Goal: Information Seeking & Learning: Learn about a topic

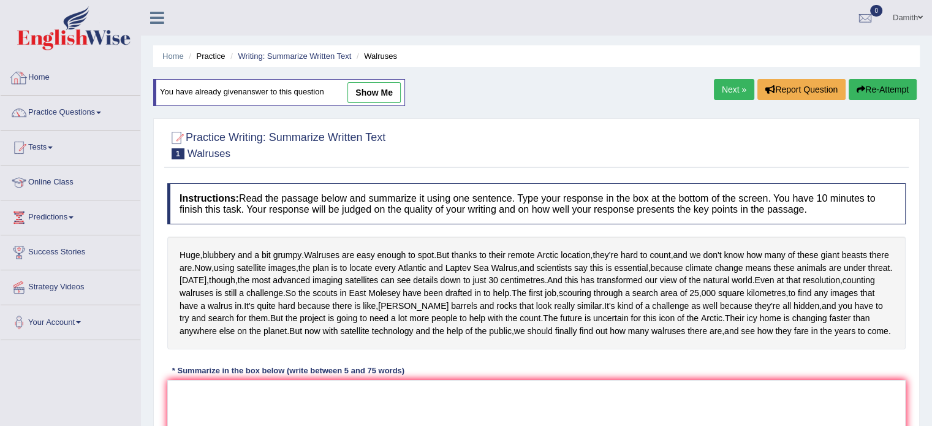
click at [83, 82] on link "Home" at bounding box center [71, 76] width 140 height 31
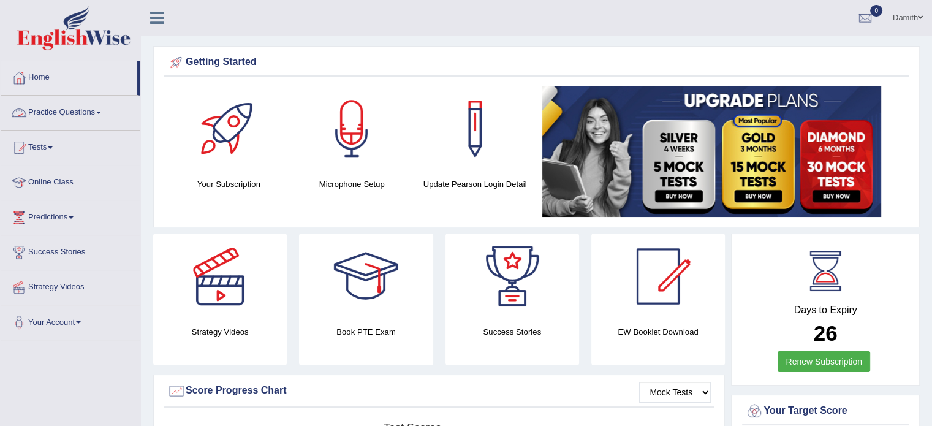
click at [80, 108] on link "Practice Questions" at bounding box center [71, 111] width 140 height 31
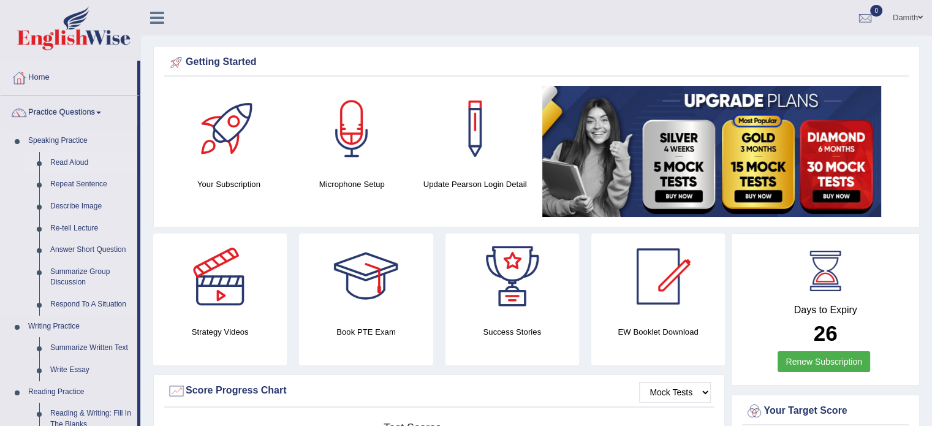
click at [70, 166] on link "Read Aloud" at bounding box center [91, 163] width 93 height 22
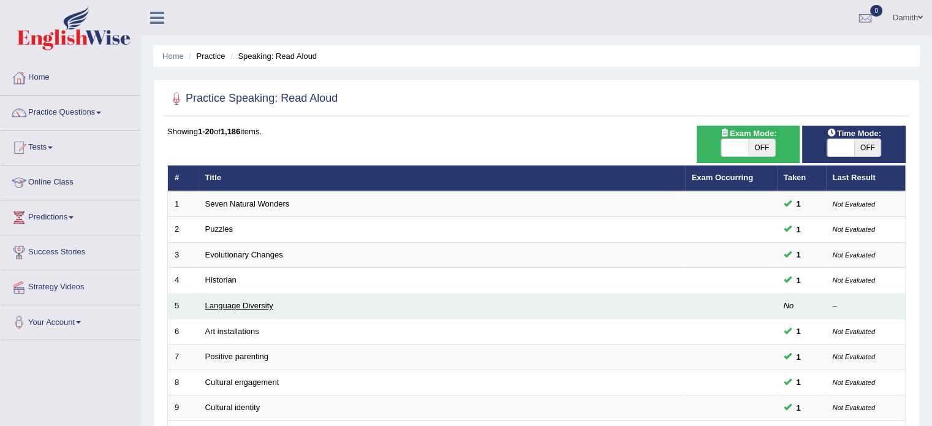
click at [231, 303] on link "Language Diversity" at bounding box center [239, 305] width 68 height 9
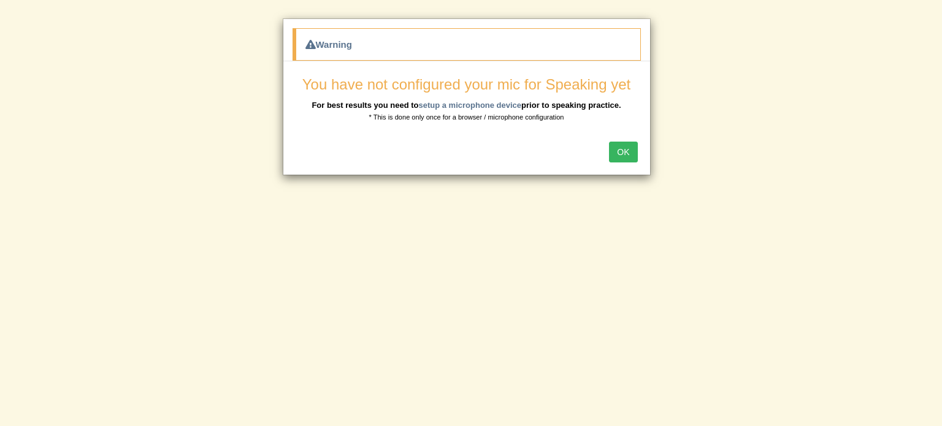
click at [628, 151] on button "OK" at bounding box center [623, 152] width 28 height 21
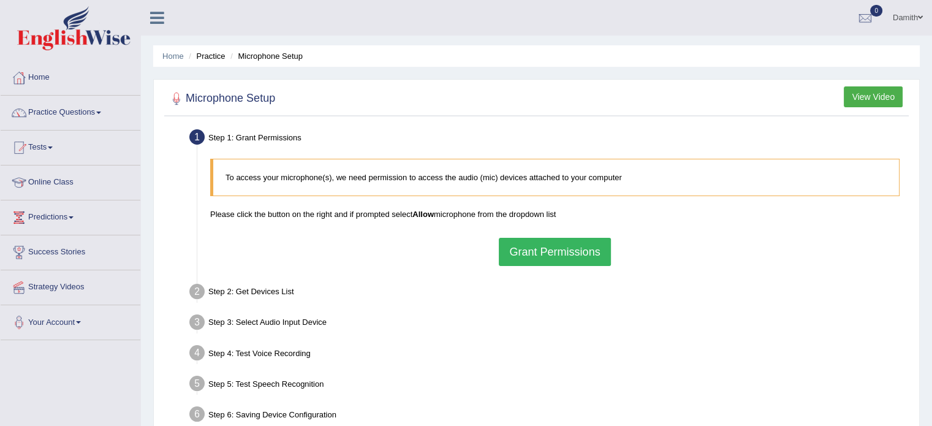
click at [559, 263] on button "Grant Permissions" at bounding box center [555, 252] width 112 height 28
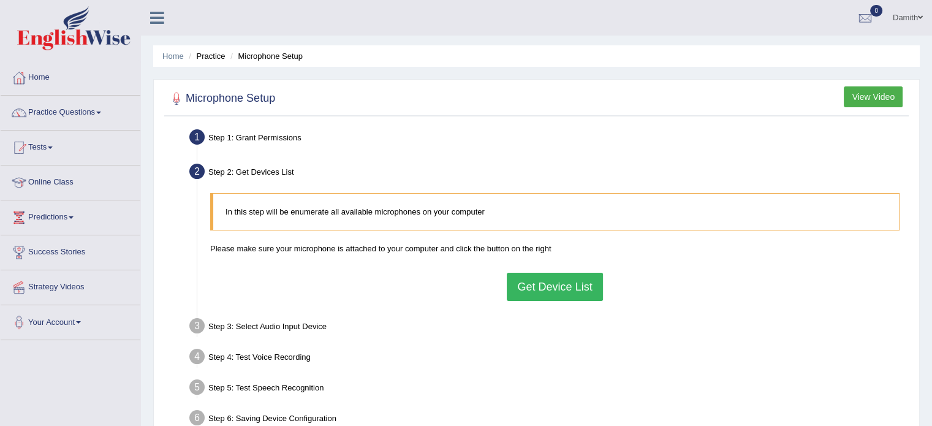
click at [549, 289] on button "Get Device List" at bounding box center [555, 287] width 96 height 28
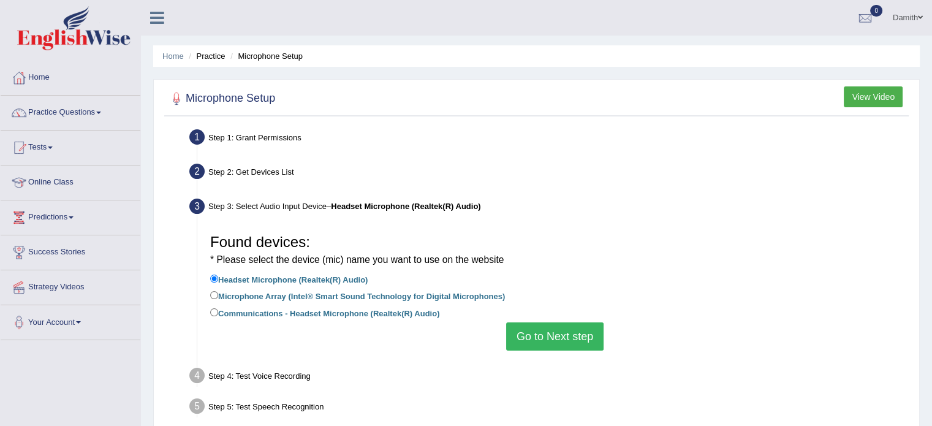
click at [541, 334] on button "Go to Next step" at bounding box center [554, 336] width 97 height 28
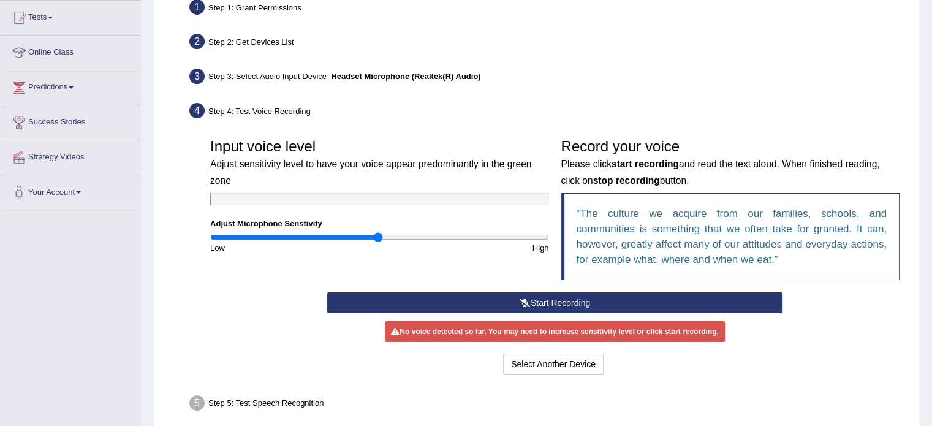
scroll to position [139, 0]
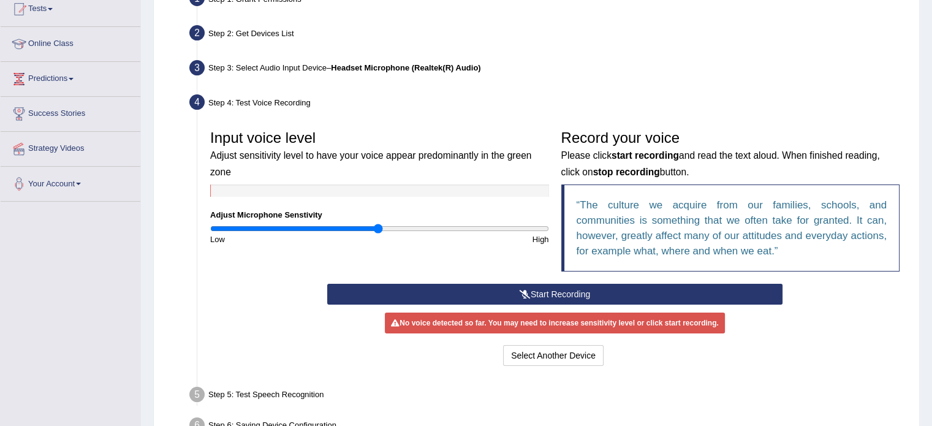
click at [549, 289] on button "Start Recording" at bounding box center [554, 294] width 455 height 21
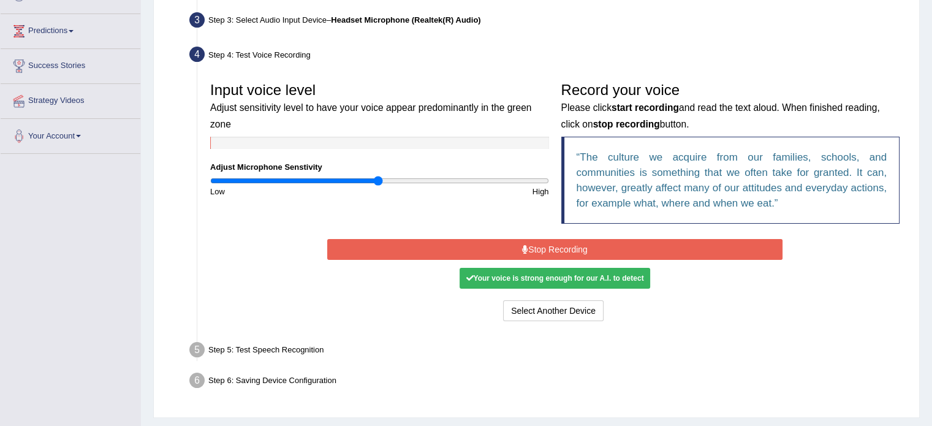
scroll to position [188, 0]
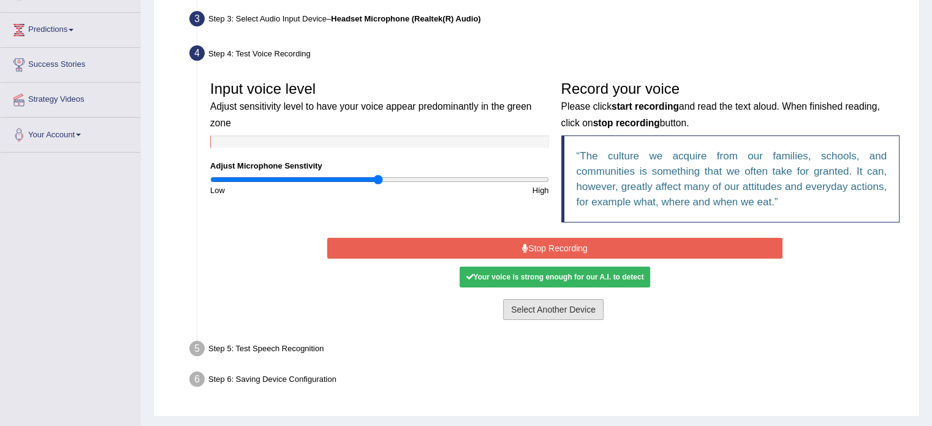
click at [540, 311] on button "Select Another Device" at bounding box center [553, 309] width 101 height 21
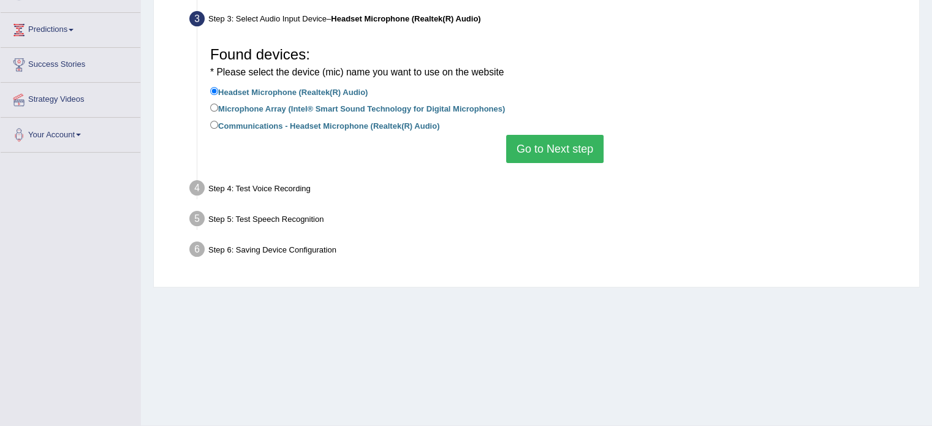
click at [544, 154] on button "Go to Next step" at bounding box center [554, 149] width 97 height 28
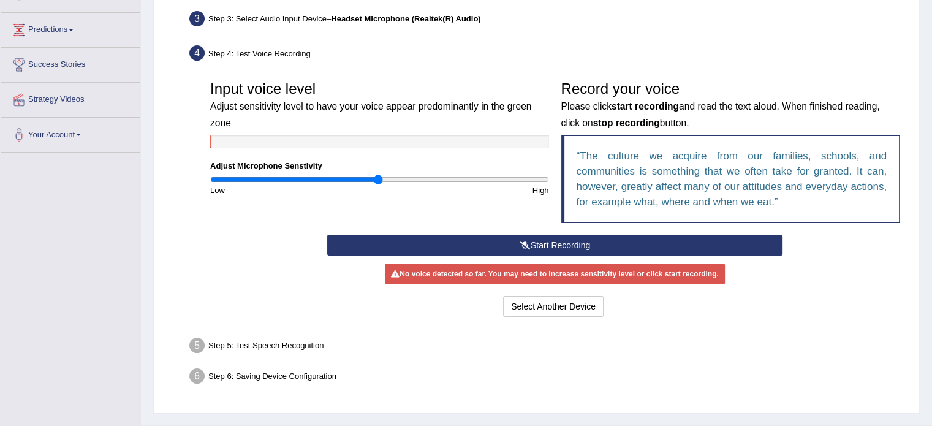
click at [521, 246] on icon at bounding box center [525, 245] width 11 height 9
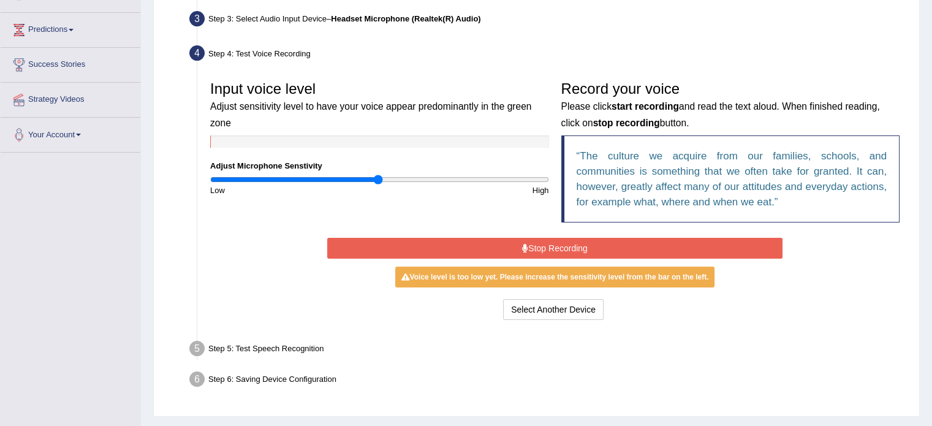
click at [514, 244] on button "Stop Recording" at bounding box center [554, 248] width 455 height 21
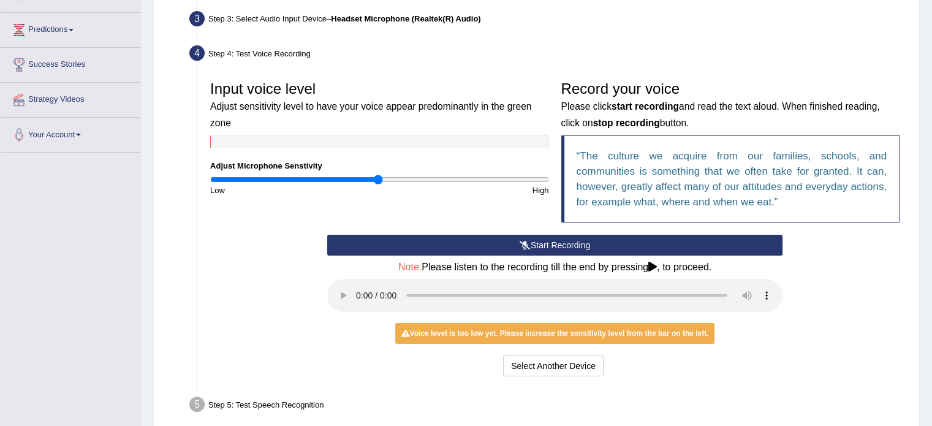
click at [882, 353] on div "Start Recording Stop Recording Note: Please listen to the recording till the en…" at bounding box center [555, 307] width 702 height 145
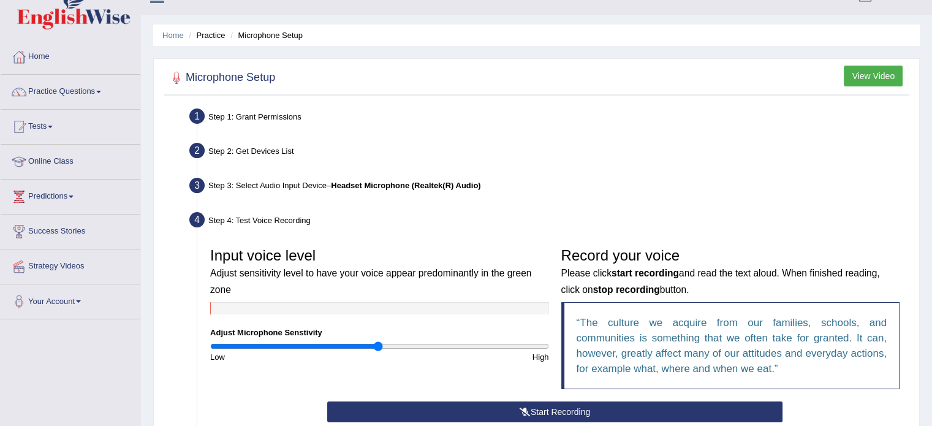
scroll to position [0, 0]
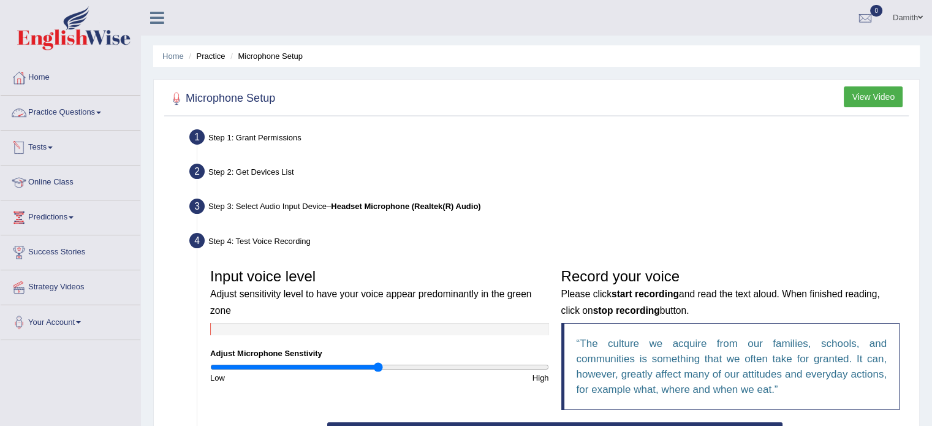
click at [96, 107] on link "Practice Questions" at bounding box center [71, 111] width 140 height 31
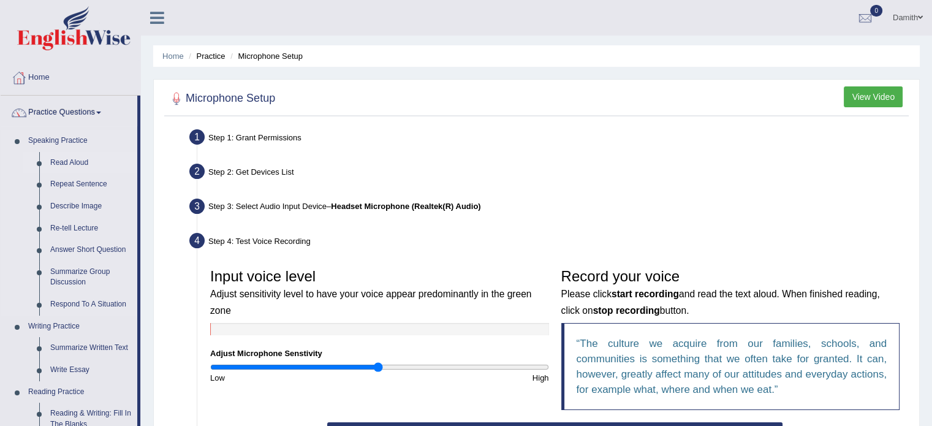
click at [69, 159] on link "Read Aloud" at bounding box center [91, 163] width 93 height 22
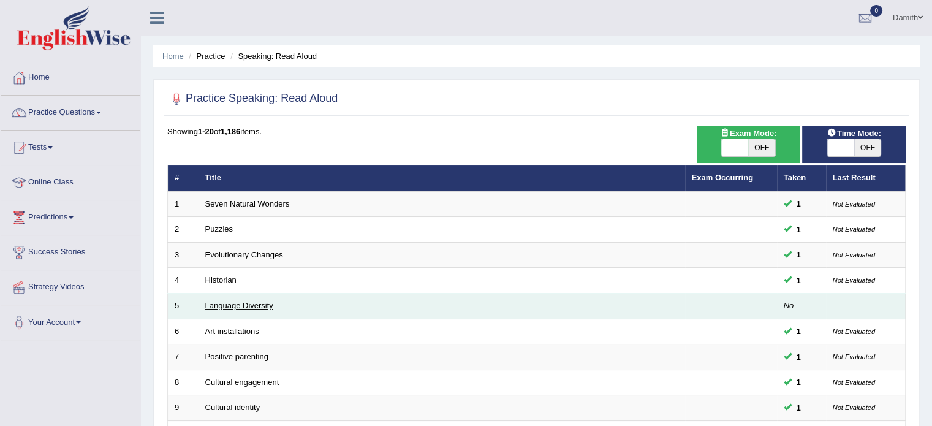
click at [235, 307] on link "Language Diversity" at bounding box center [239, 305] width 68 height 9
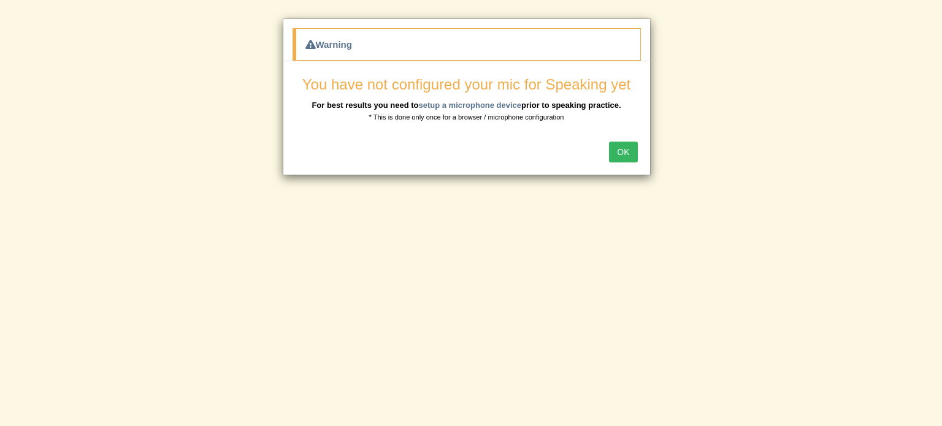
click at [620, 148] on button "OK" at bounding box center [623, 152] width 28 height 21
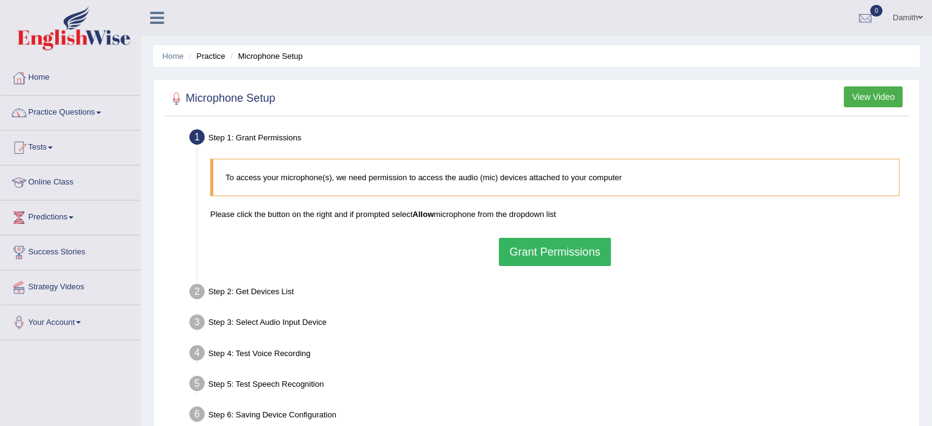
click at [539, 251] on button "Grant Permissions" at bounding box center [555, 252] width 112 height 28
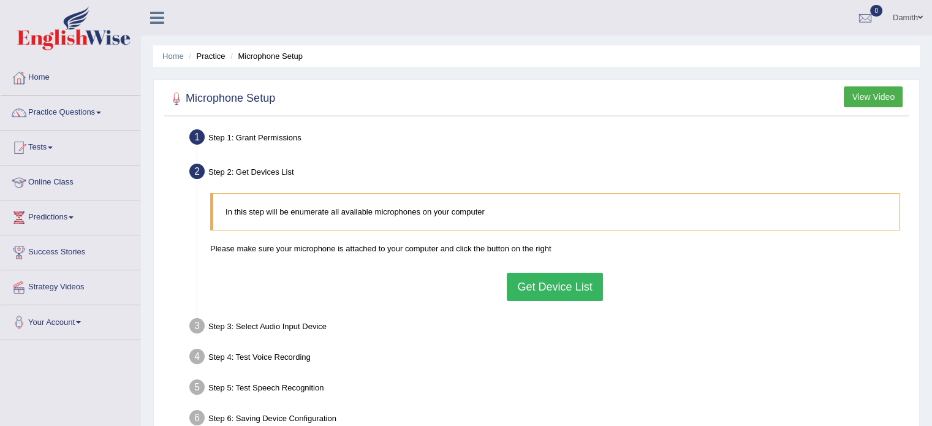
click at [533, 279] on button "Get Device List" at bounding box center [555, 287] width 96 height 28
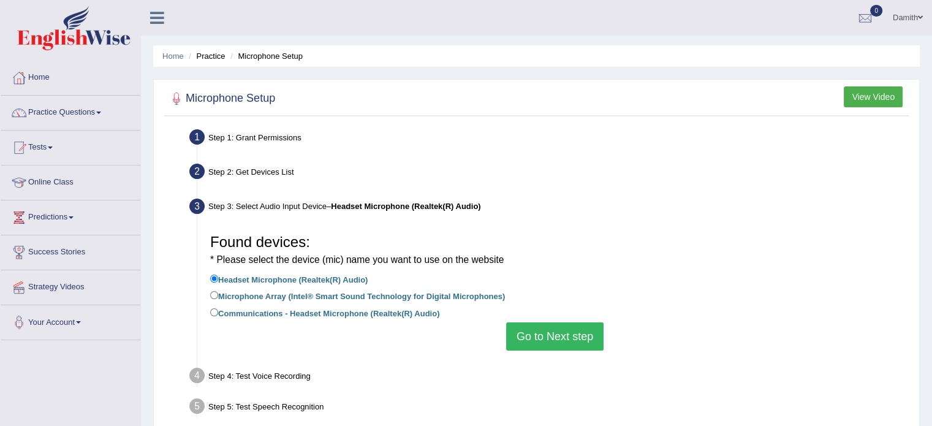
click at [533, 333] on button "Go to Next step" at bounding box center [554, 336] width 97 height 28
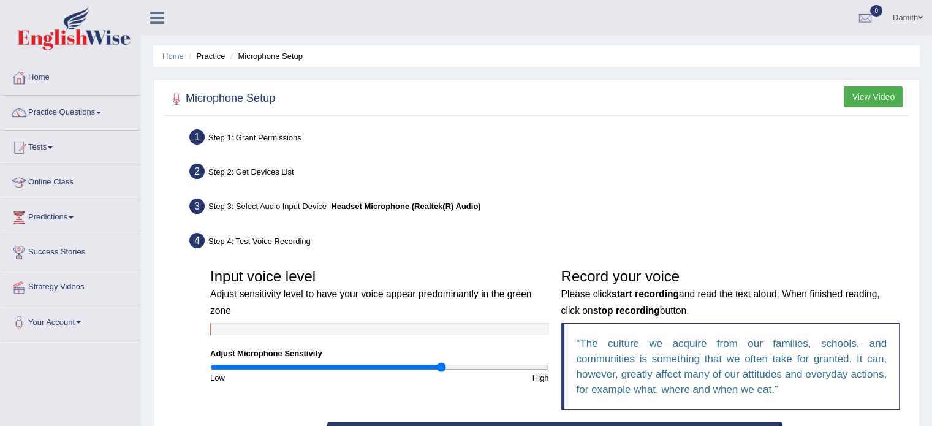
click at [440, 362] on input "range" at bounding box center [379, 367] width 339 height 10
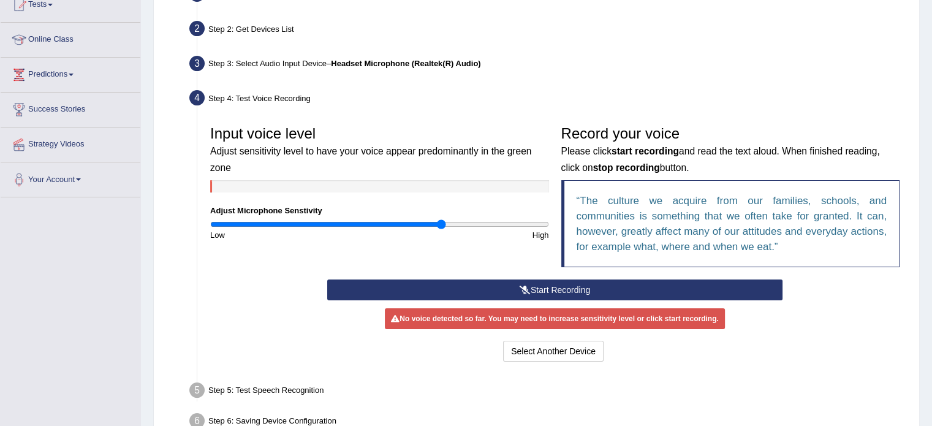
scroll to position [154, 0]
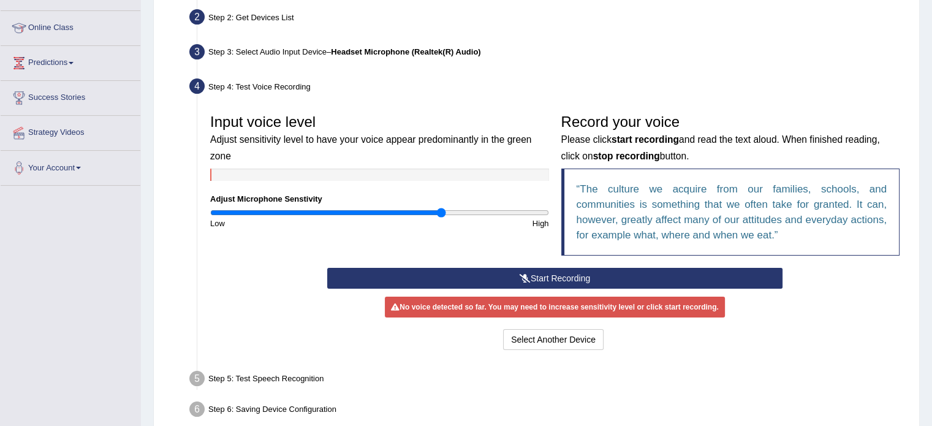
click at [571, 276] on button "Start Recording" at bounding box center [554, 278] width 455 height 21
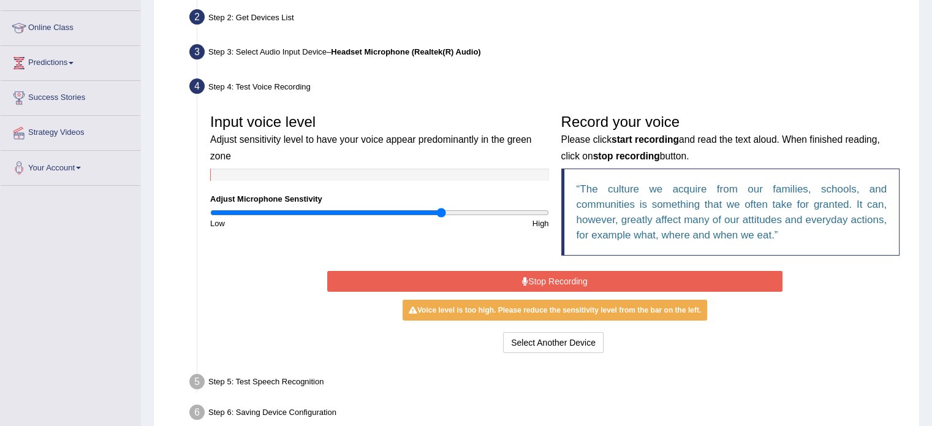
click at [537, 289] on button "Stop Recording" at bounding box center [554, 281] width 455 height 21
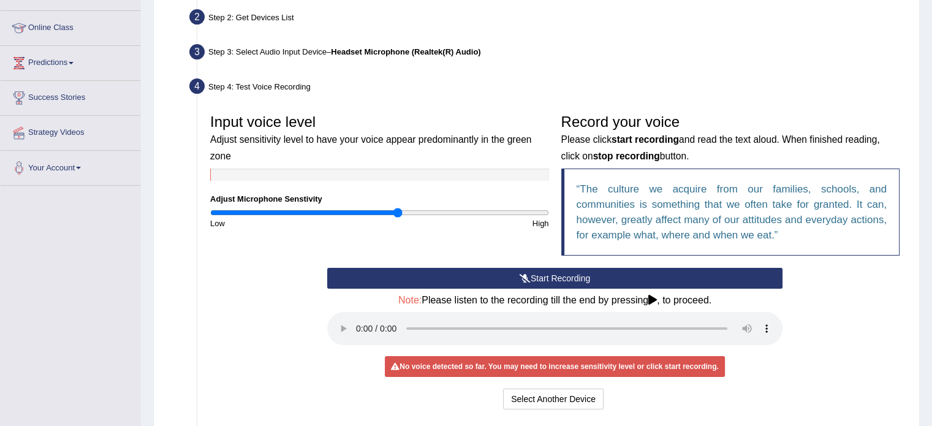
click at [396, 209] on input "range" at bounding box center [379, 213] width 339 height 10
click at [386, 212] on input "range" at bounding box center [379, 213] width 339 height 10
type input "1.1"
click at [393, 210] on input "range" at bounding box center [379, 213] width 339 height 10
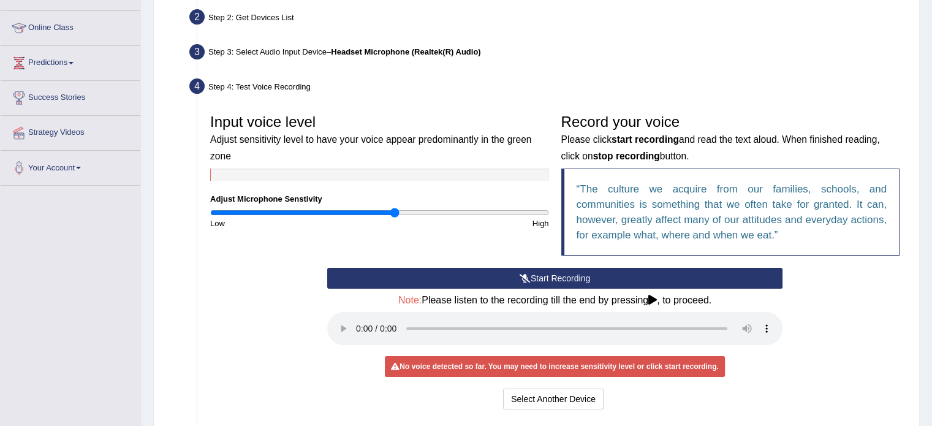
click at [486, 281] on button "Start Recording" at bounding box center [554, 278] width 455 height 21
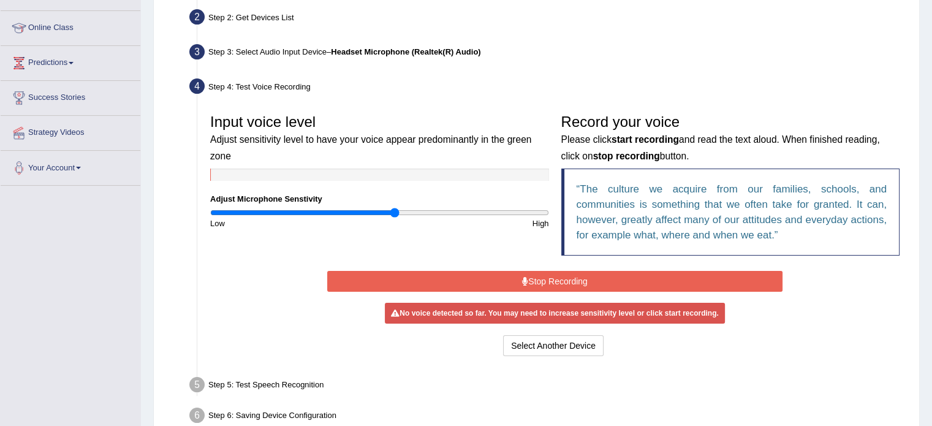
click at [486, 281] on button "Stop Recording" at bounding box center [554, 281] width 455 height 21
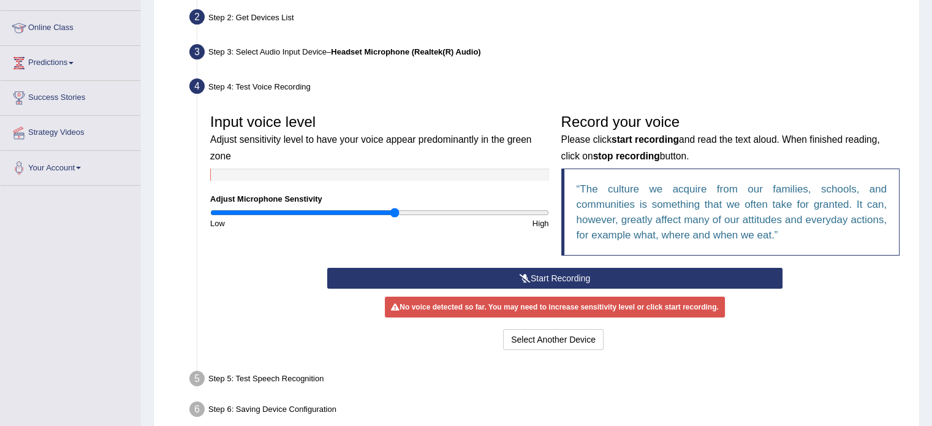
click at [498, 269] on button "Start Recording" at bounding box center [554, 278] width 455 height 21
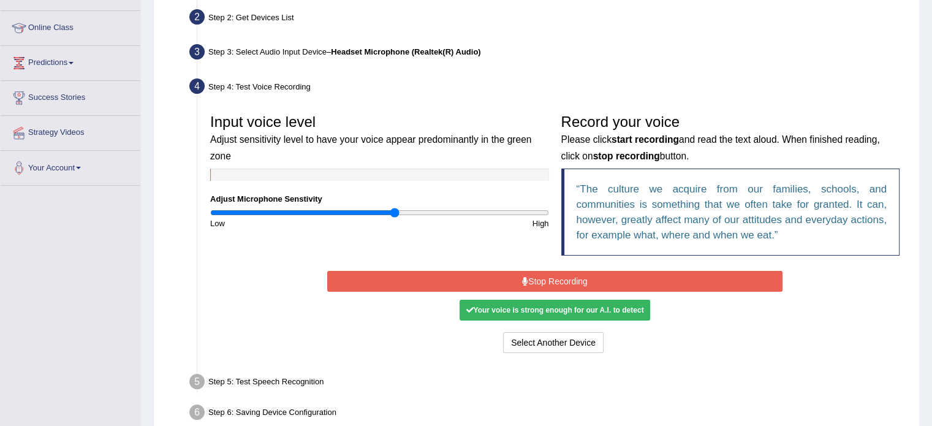
click at [465, 281] on button "Stop Recording" at bounding box center [554, 281] width 455 height 21
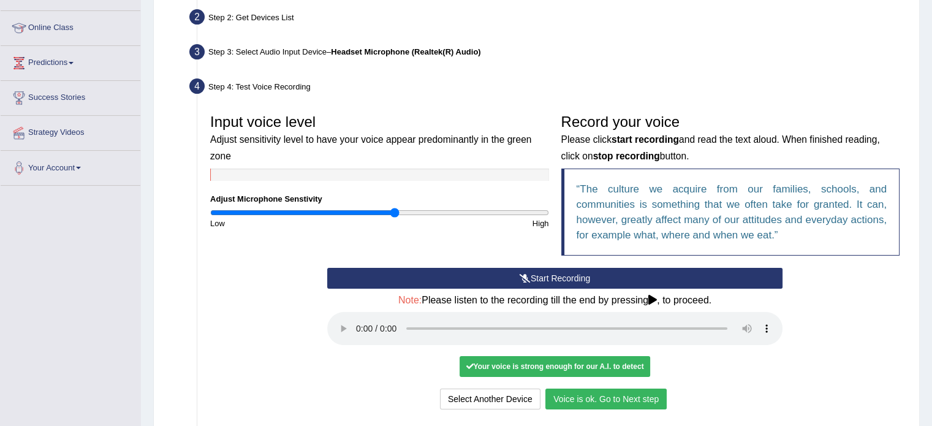
click at [609, 394] on button "Voice is ok. Go to Next step" at bounding box center [606, 399] width 121 height 21
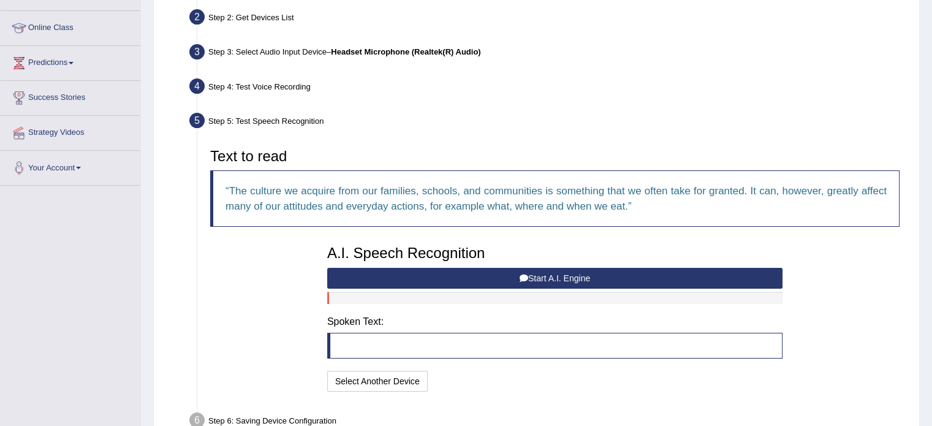
click at [502, 276] on button "Start A.I. Engine" at bounding box center [554, 278] width 455 height 21
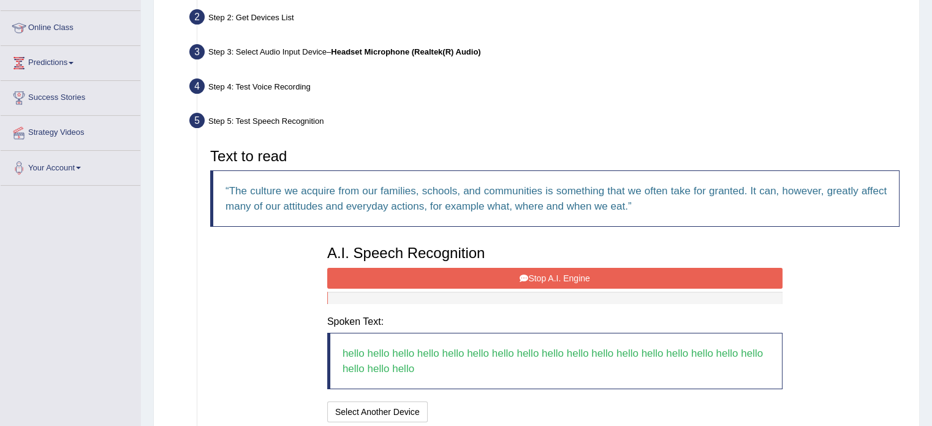
click at [630, 278] on button "Stop A.I. Engine" at bounding box center [554, 278] width 455 height 21
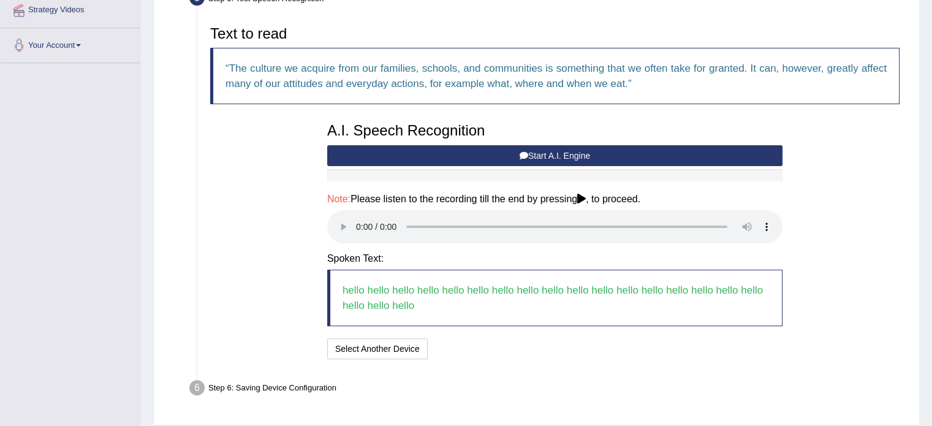
scroll to position [302, 0]
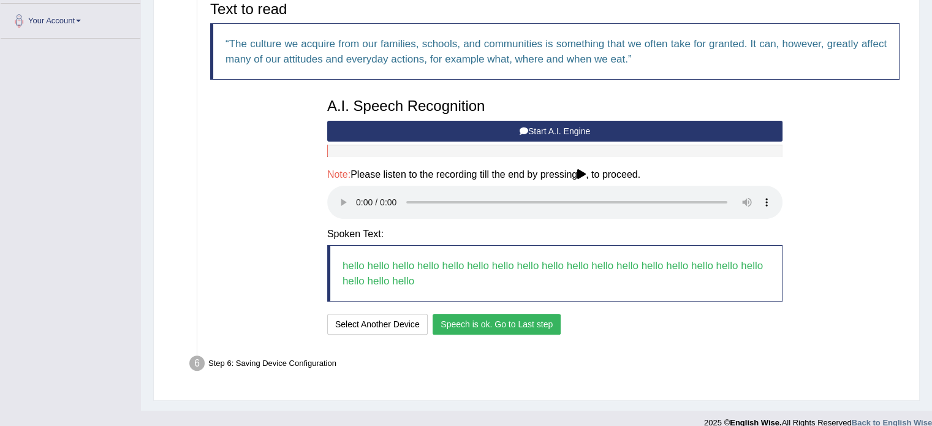
click at [525, 321] on button "Speech is ok. Go to Last step" at bounding box center [497, 324] width 128 height 21
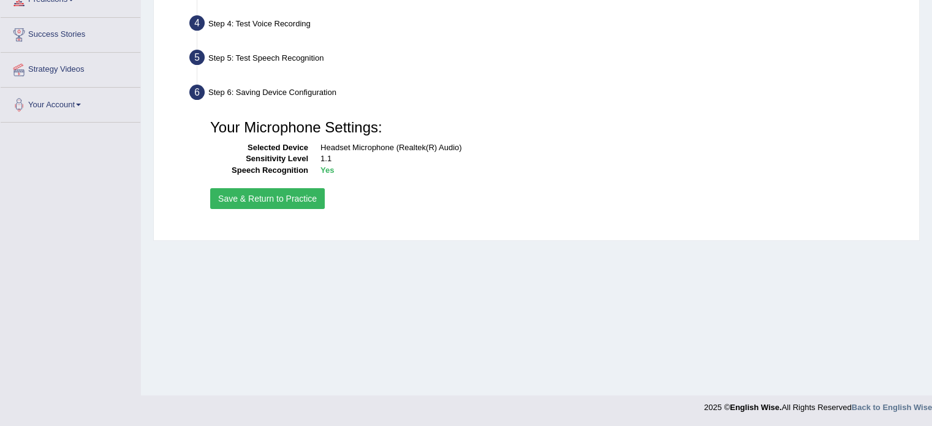
click at [285, 196] on button "Save & Return to Practice" at bounding box center [267, 198] width 115 height 21
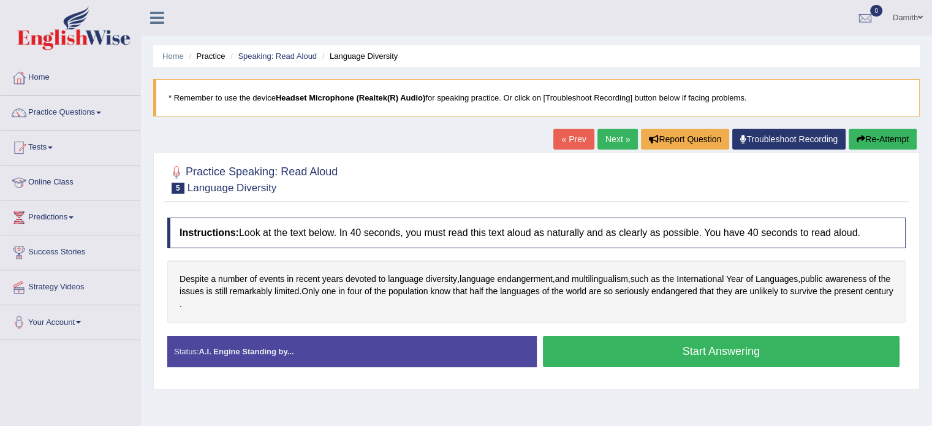
click at [600, 340] on button "Start Answering" at bounding box center [721, 351] width 357 height 31
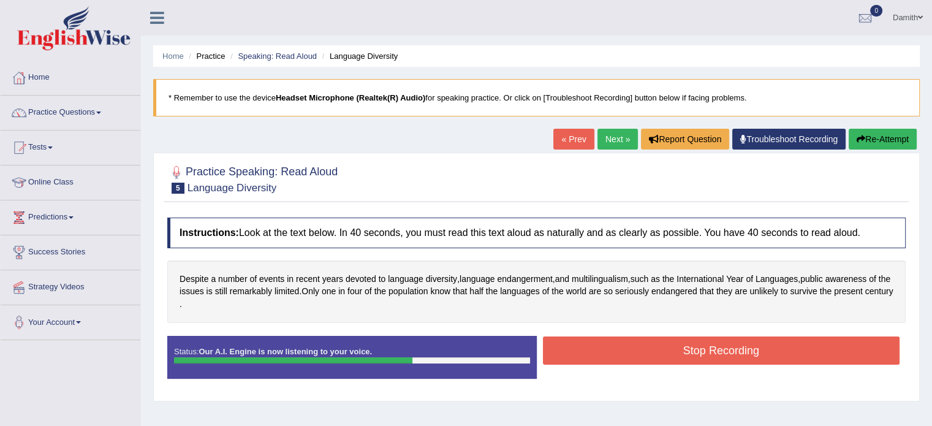
click at [600, 340] on button "Stop Recording" at bounding box center [721, 351] width 357 height 28
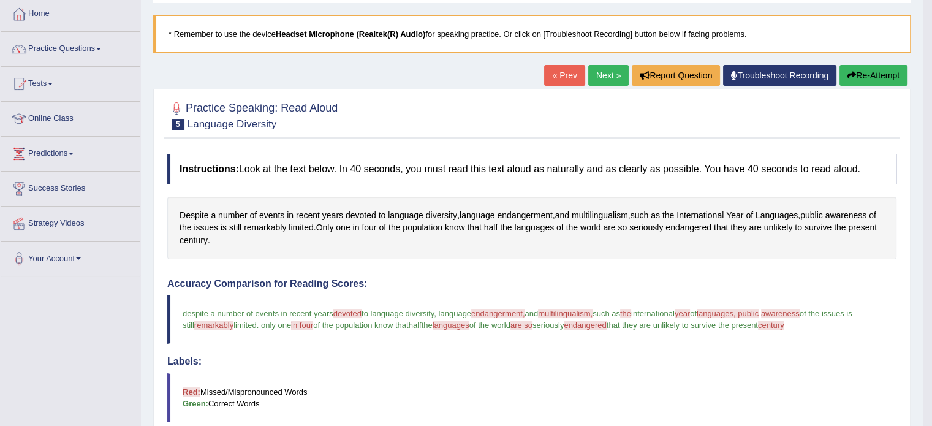
scroll to position [56, 0]
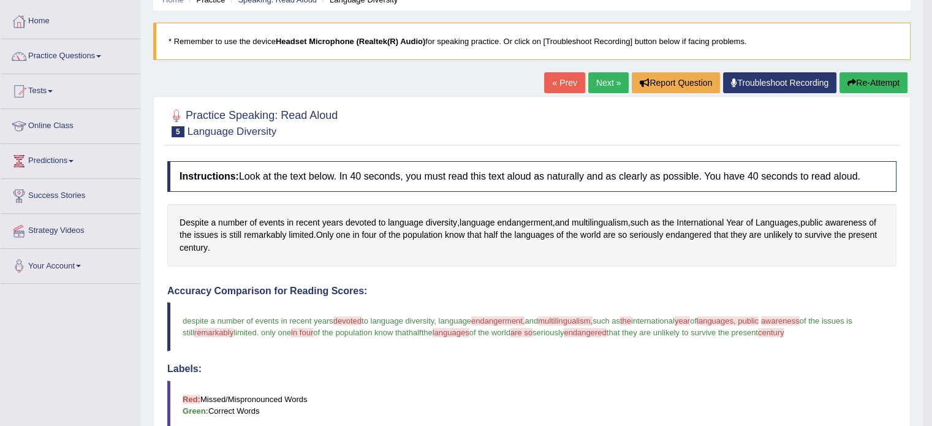
click at [603, 73] on link "Next »" at bounding box center [609, 82] width 40 height 21
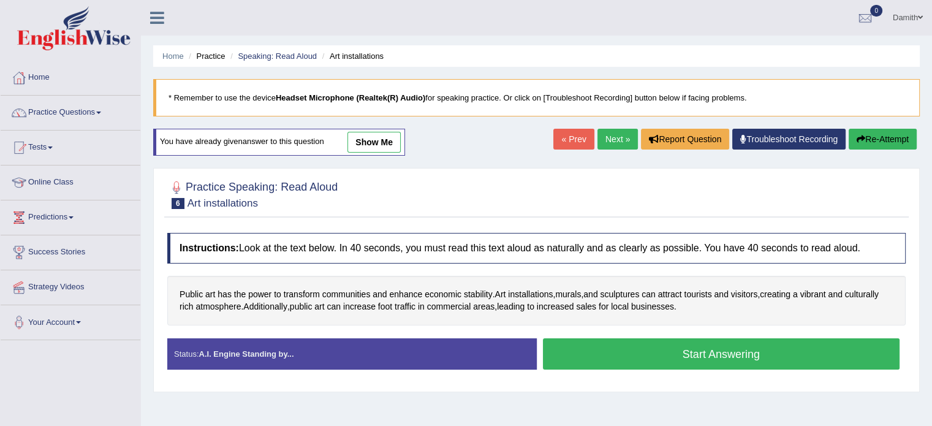
click at [687, 345] on button "Start Answering" at bounding box center [721, 353] width 357 height 31
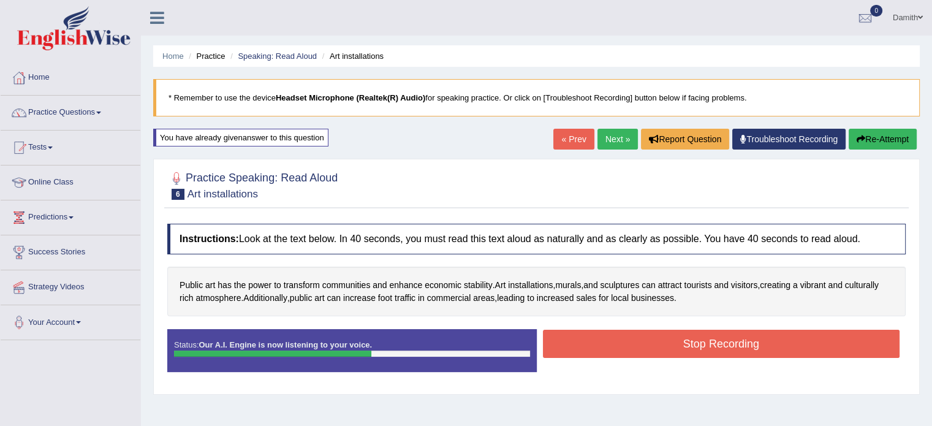
click at [687, 345] on button "Stop Recording" at bounding box center [721, 344] width 357 height 28
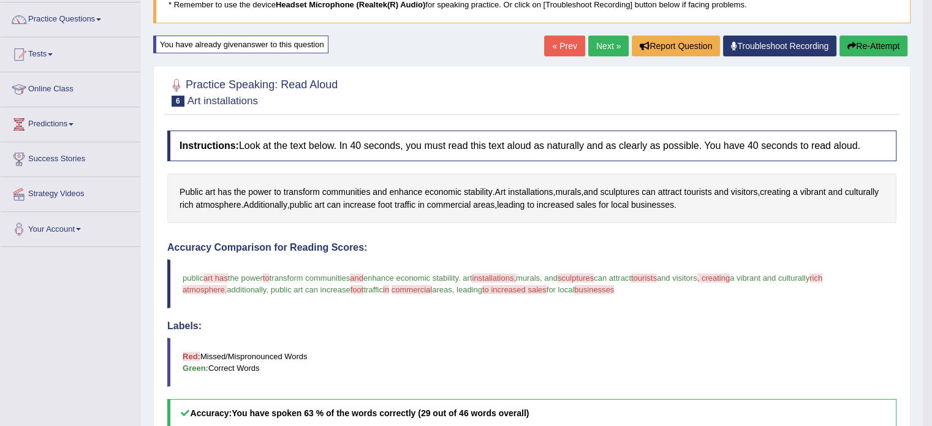
scroll to position [82, 0]
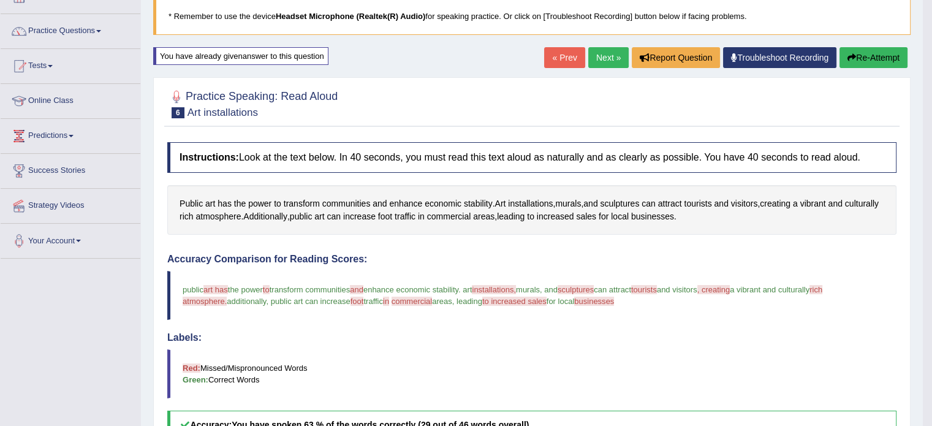
click at [604, 58] on link "Next »" at bounding box center [609, 57] width 40 height 21
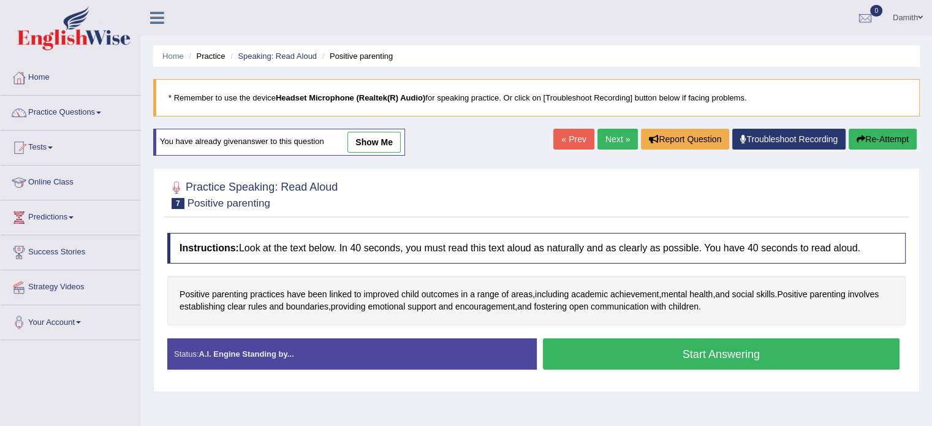
click at [633, 350] on button "Start Answering" at bounding box center [721, 353] width 357 height 31
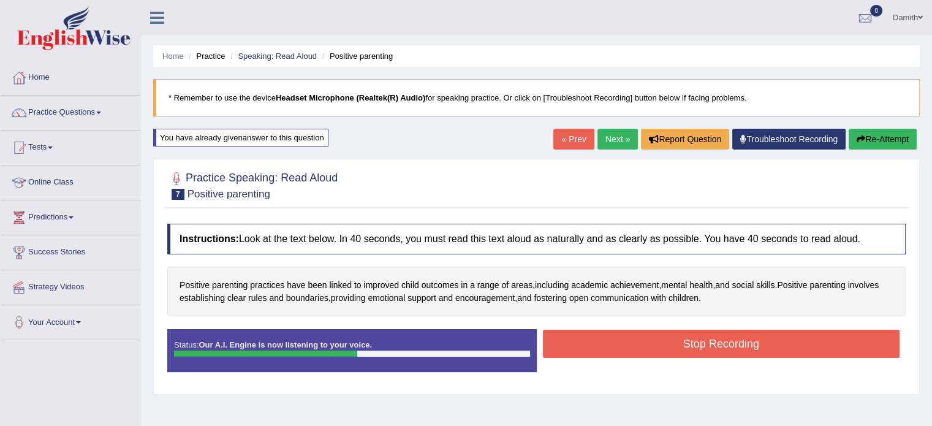
click at [633, 350] on button "Stop Recording" at bounding box center [721, 344] width 357 height 28
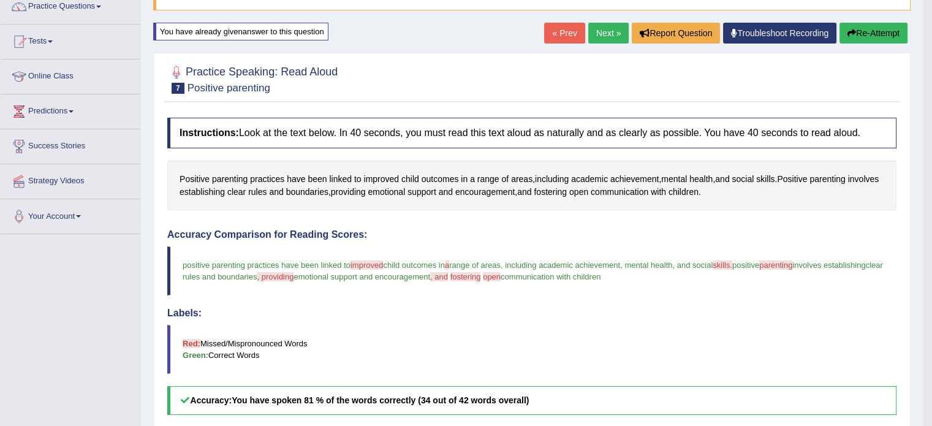
scroll to position [32, 0]
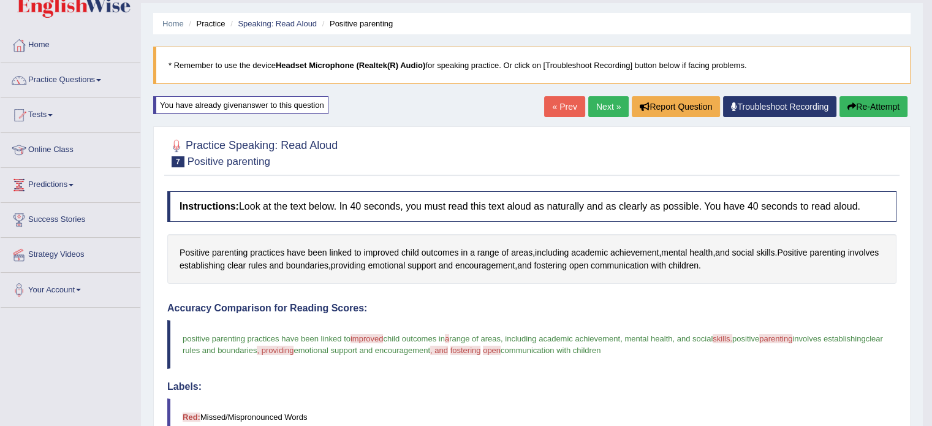
click at [596, 97] on link "Next »" at bounding box center [609, 106] width 40 height 21
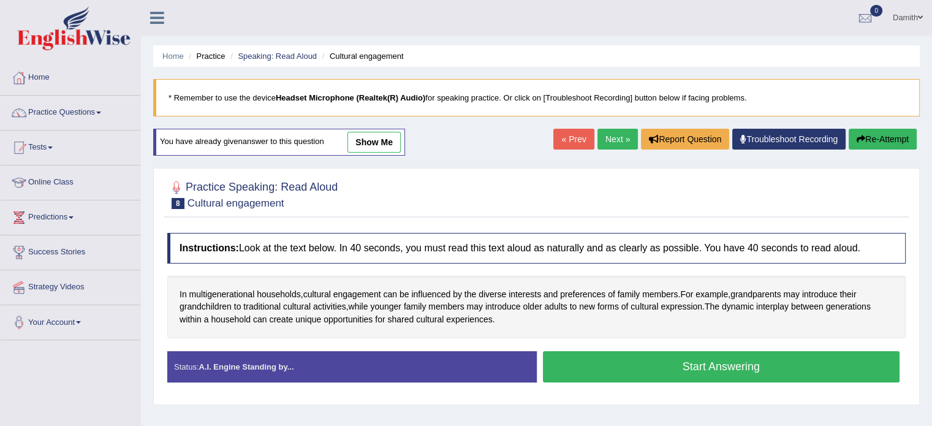
click at [622, 364] on button "Start Answering" at bounding box center [721, 366] width 357 height 31
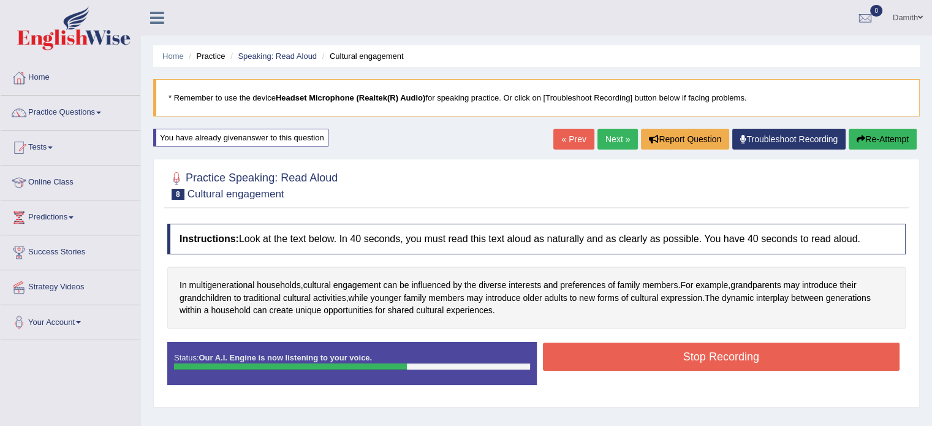
click at [622, 355] on button "Stop Recording" at bounding box center [721, 357] width 357 height 28
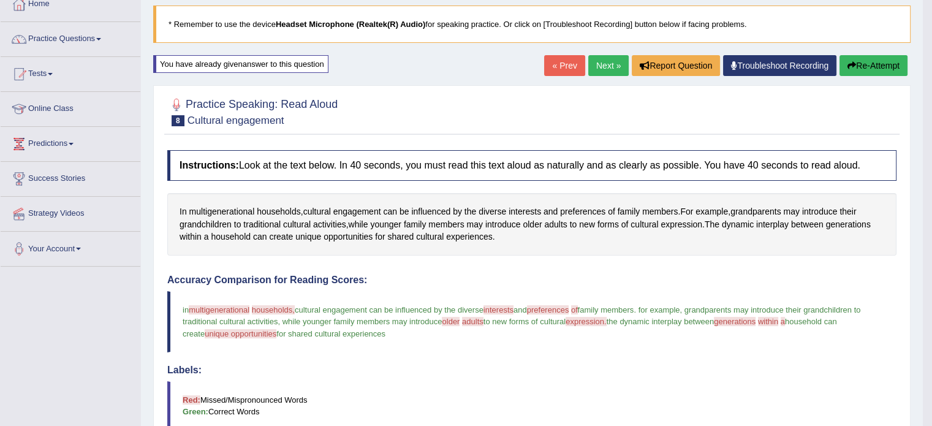
scroll to position [65, 0]
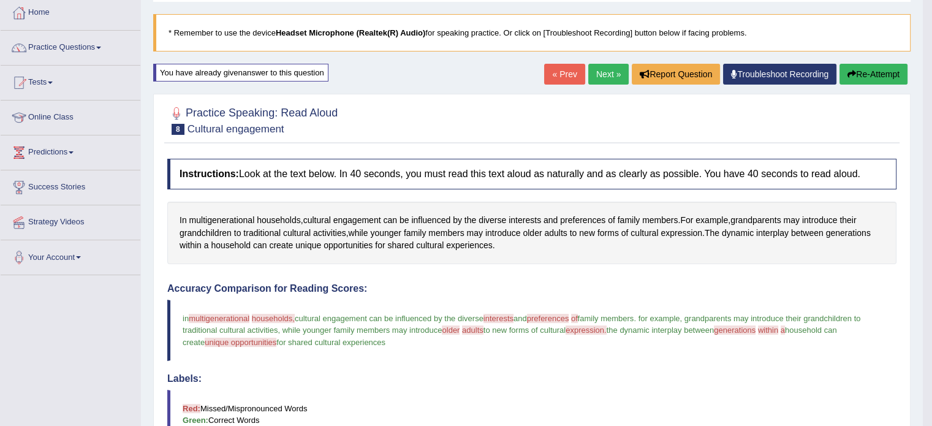
click at [607, 72] on link "Next »" at bounding box center [609, 74] width 40 height 21
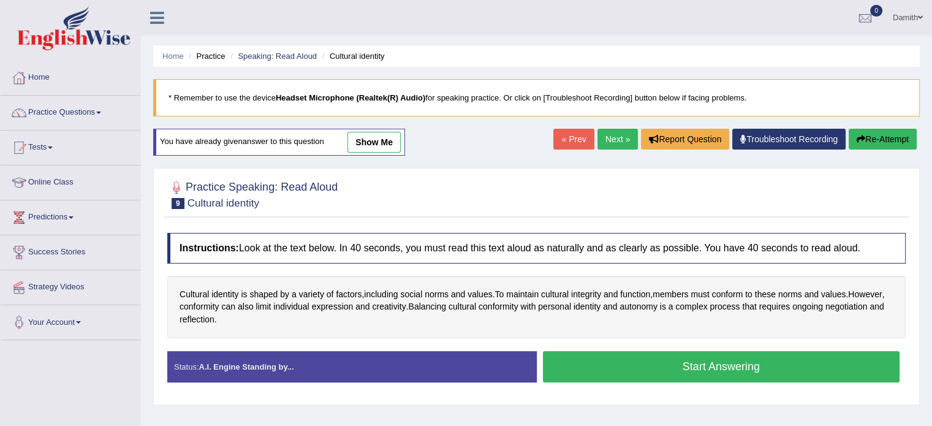
click at [616, 366] on button "Start Answering" at bounding box center [721, 366] width 357 height 31
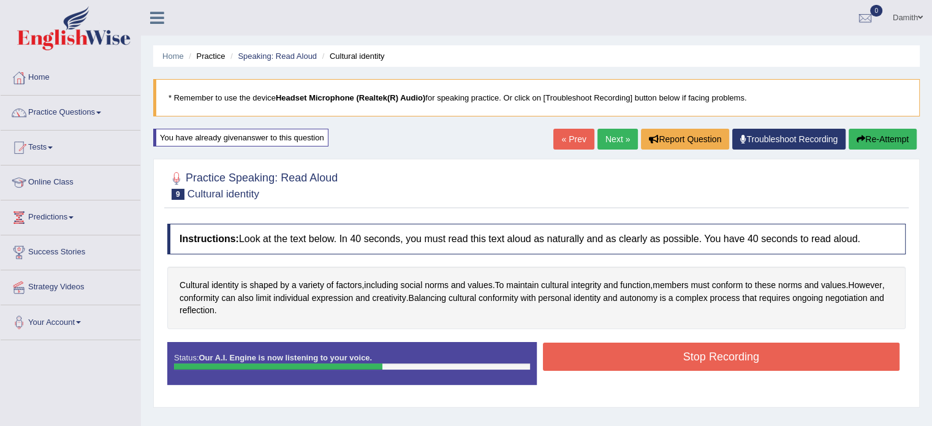
click at [616, 364] on button "Stop Recording" at bounding box center [721, 357] width 357 height 28
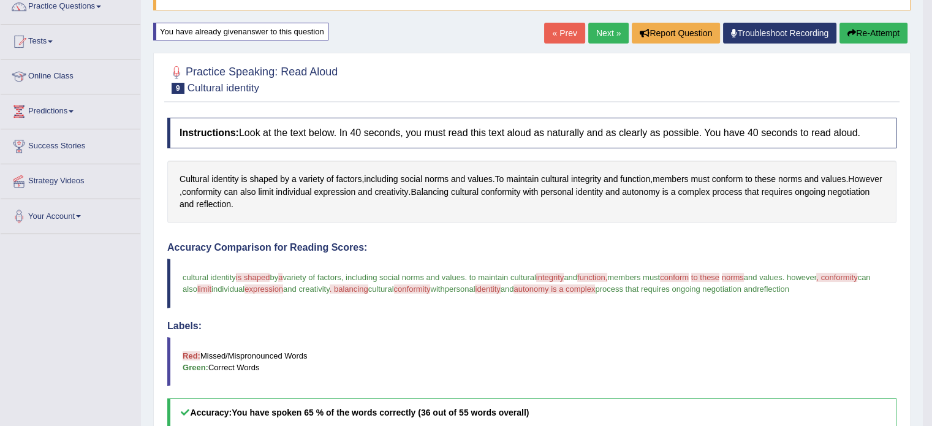
scroll to position [74, 0]
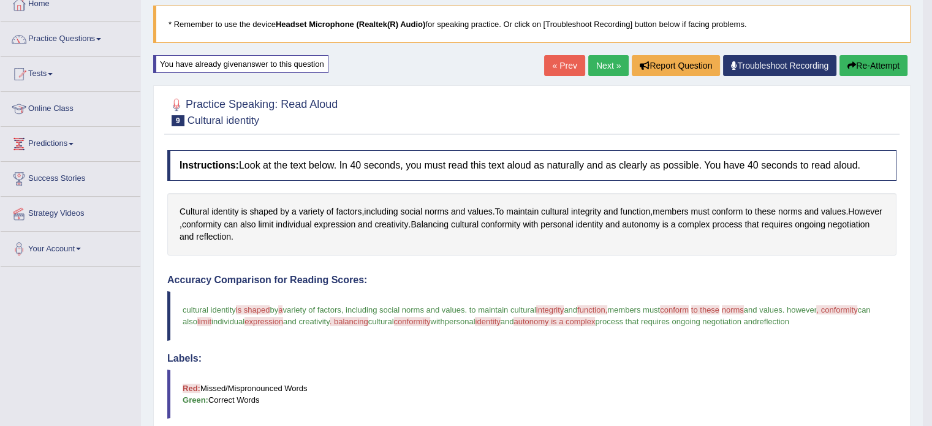
click at [601, 71] on link "Next »" at bounding box center [609, 65] width 40 height 21
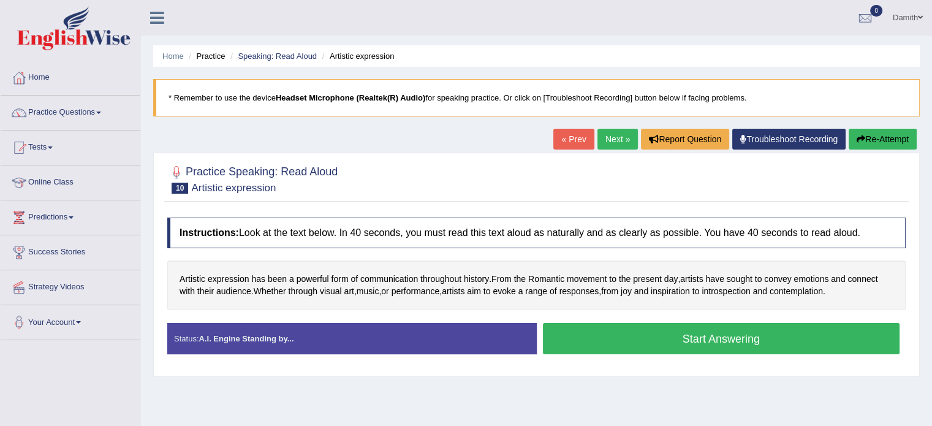
drag, startPoint x: 0, startPoint y: 0, endPoint x: 555, endPoint y: 140, distance: 572.1
click at [555, 140] on div "Home Practice Speaking: Read Aloud Artistic expression * Remember to use the de…" at bounding box center [536, 306] width 791 height 613
click at [658, 332] on button "Start Answering" at bounding box center [721, 338] width 357 height 31
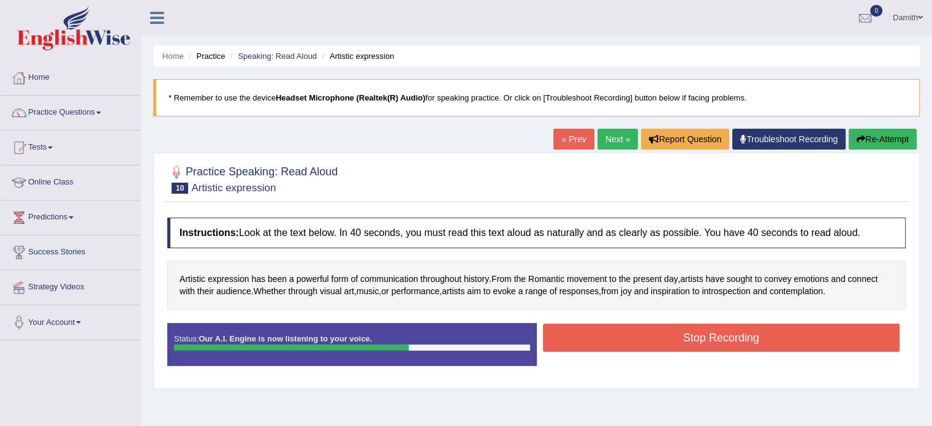
click at [658, 332] on button "Stop Recording" at bounding box center [721, 338] width 357 height 28
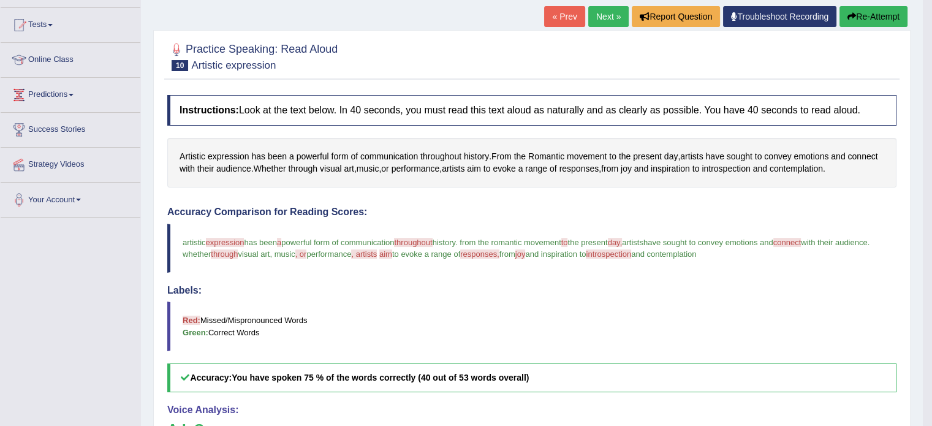
scroll to position [66, 0]
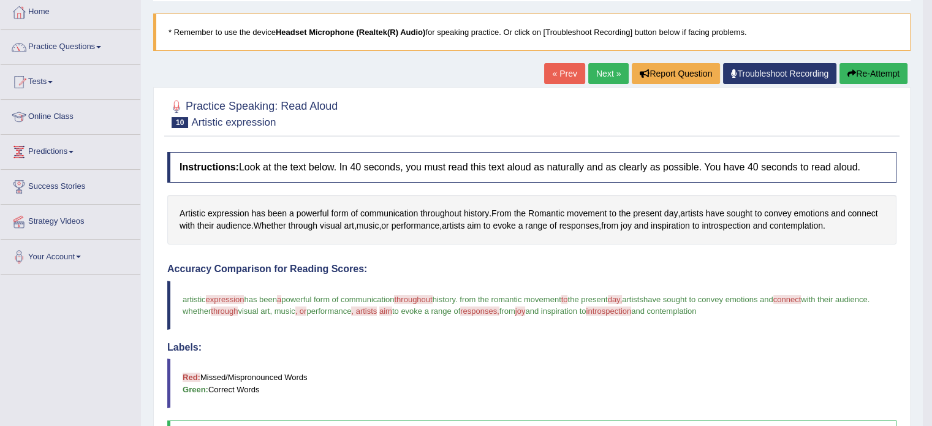
click at [598, 67] on link "Next »" at bounding box center [609, 73] width 40 height 21
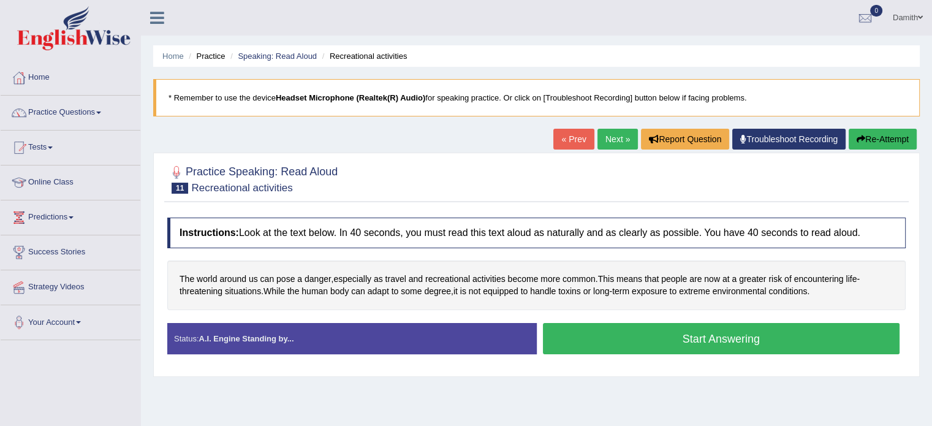
click at [725, 338] on button "Start Answering" at bounding box center [721, 338] width 357 height 31
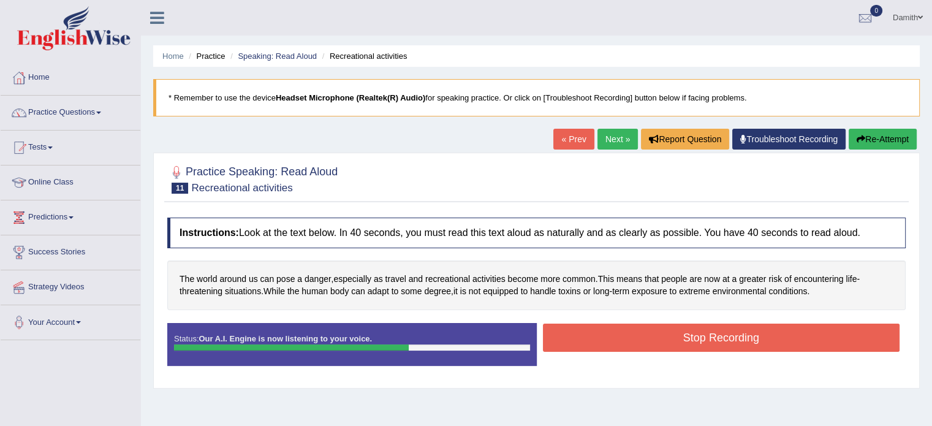
click at [725, 338] on button "Stop Recording" at bounding box center [721, 338] width 357 height 28
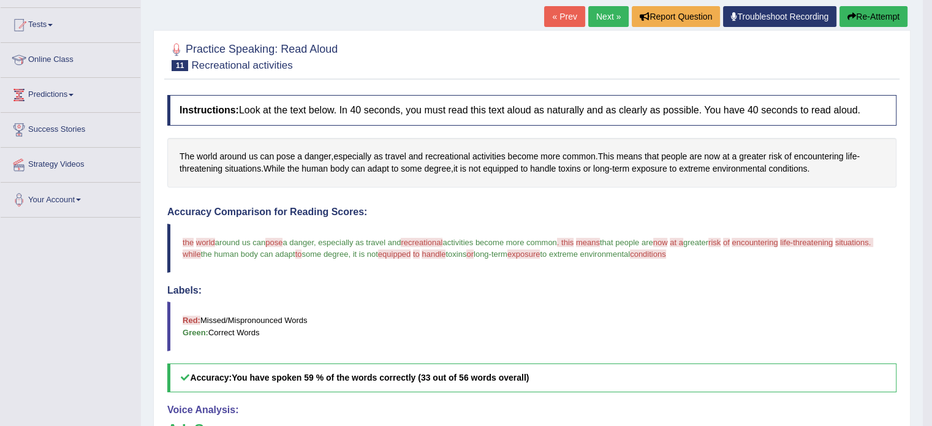
scroll to position [98, 0]
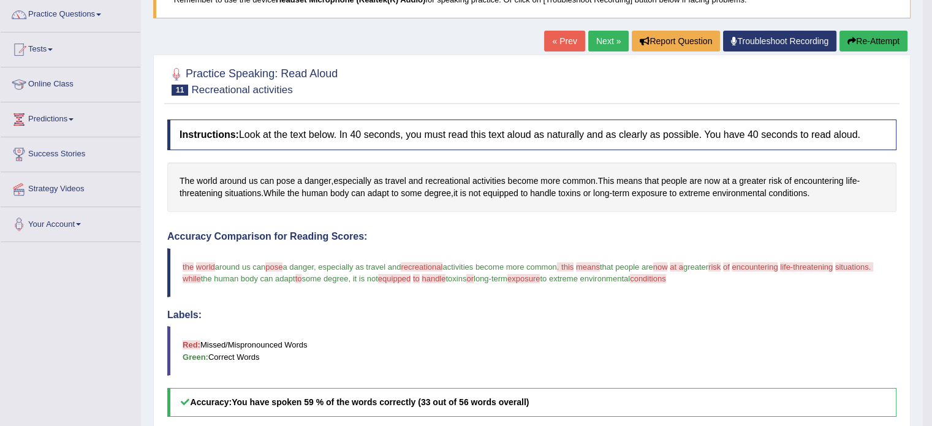
click at [597, 41] on link "Next »" at bounding box center [609, 41] width 40 height 21
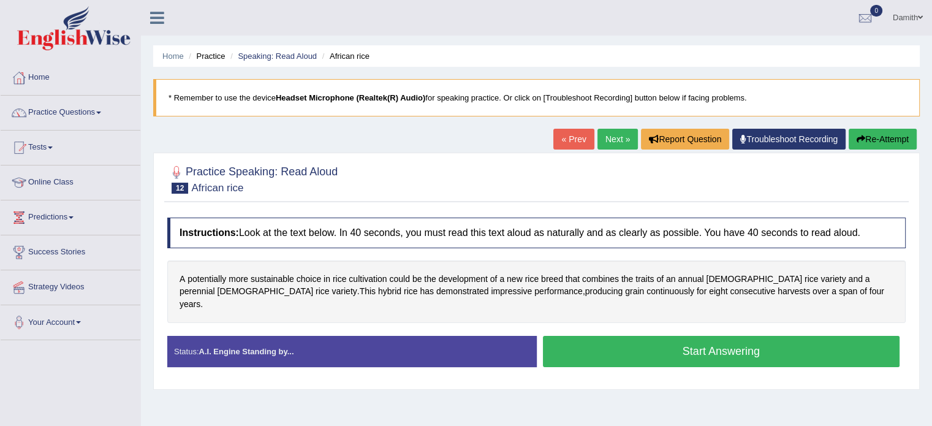
click at [639, 338] on button "Start Answering" at bounding box center [721, 351] width 357 height 31
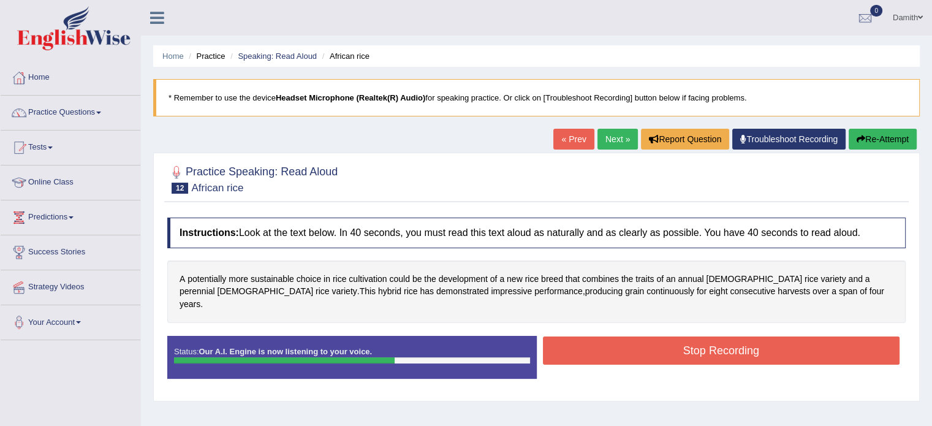
click at [639, 338] on button "Stop Recording" at bounding box center [721, 351] width 357 height 28
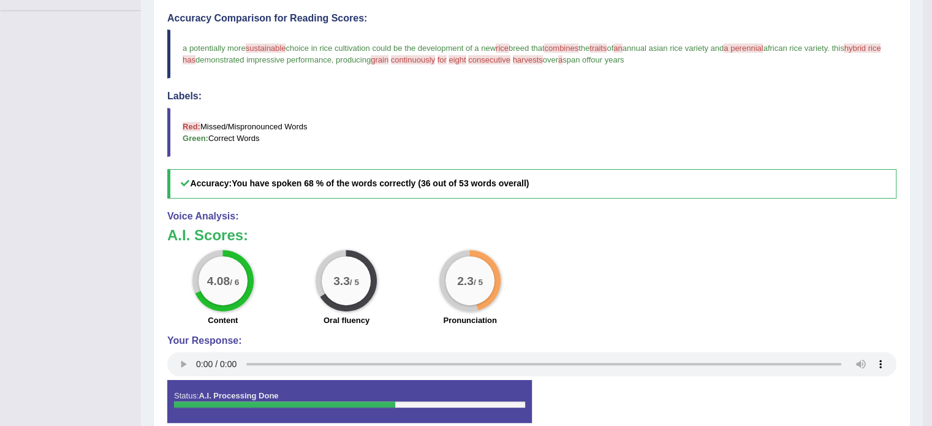
scroll to position [335, 0]
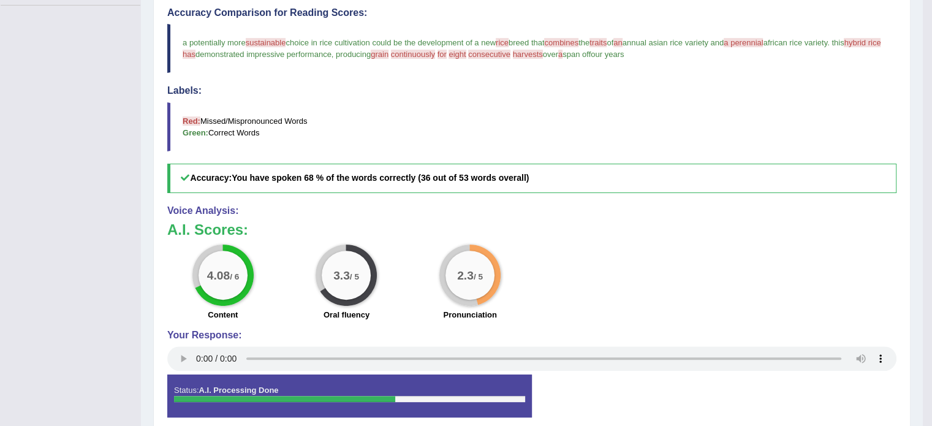
drag, startPoint x: 932, startPoint y: 11, endPoint x: 937, endPoint y: 7, distance: 7.0
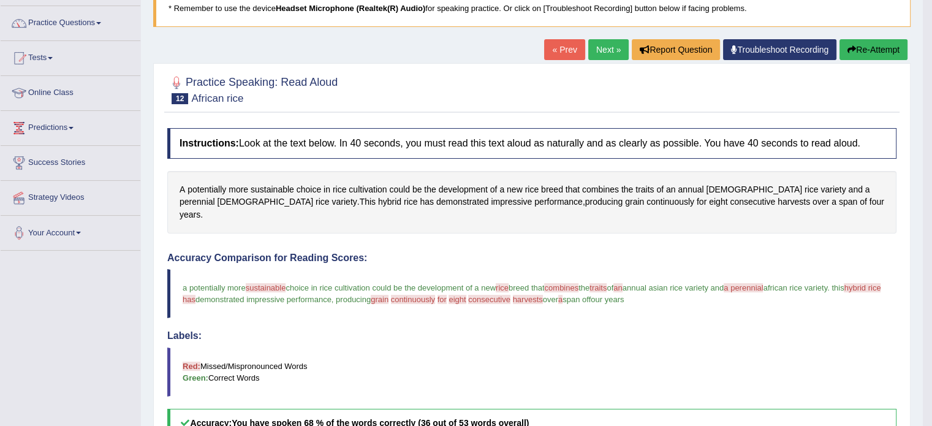
scroll to position [0, 0]
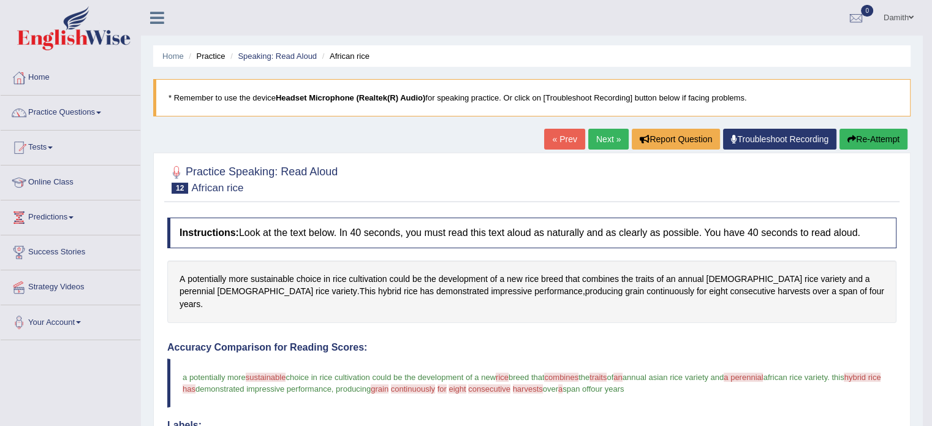
click at [596, 135] on link "Next »" at bounding box center [609, 139] width 40 height 21
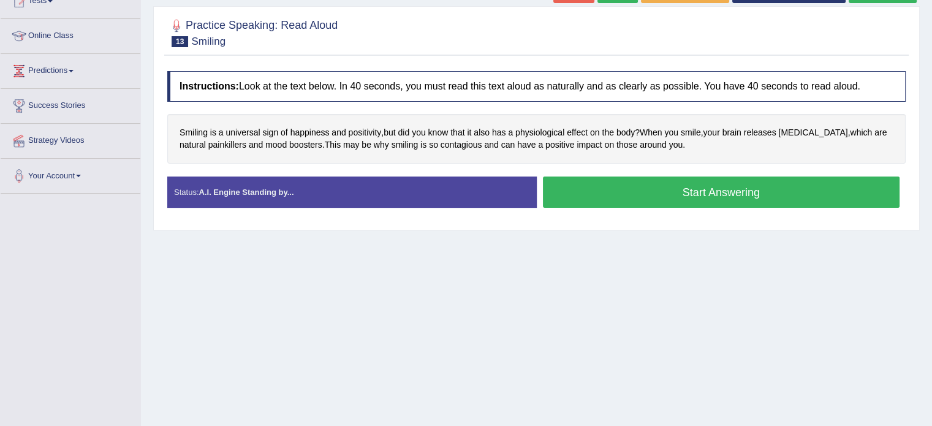
scroll to position [155, 0]
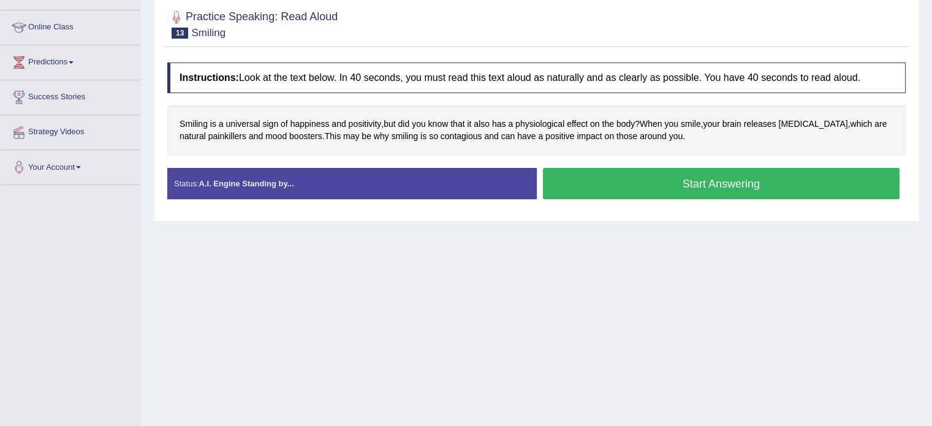
click at [644, 183] on button "Start Answering" at bounding box center [721, 183] width 357 height 31
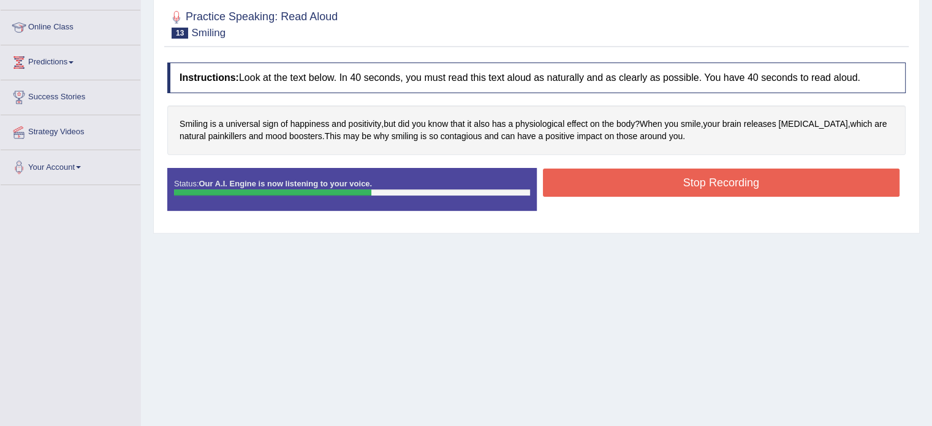
click at [644, 183] on button "Stop Recording" at bounding box center [721, 183] width 357 height 28
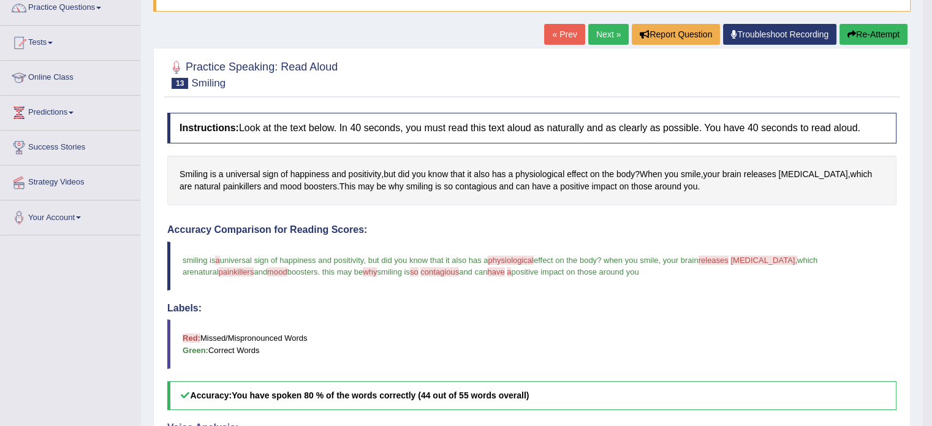
scroll to position [80, 0]
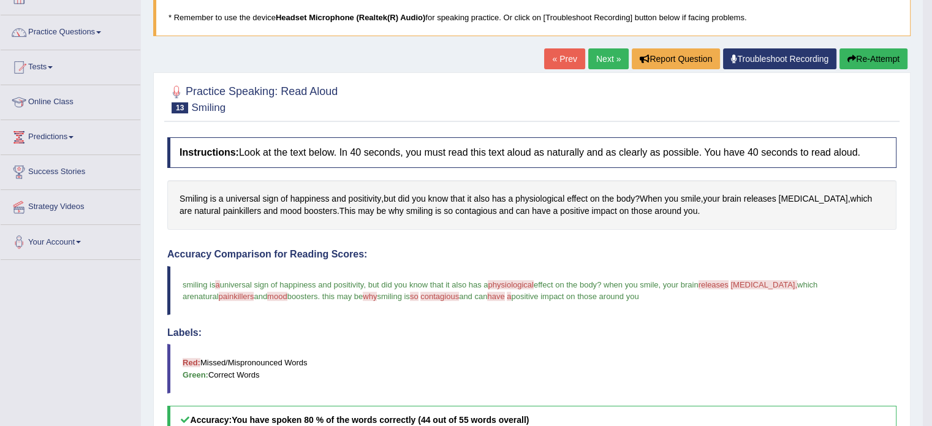
click at [606, 56] on link "Next »" at bounding box center [609, 58] width 40 height 21
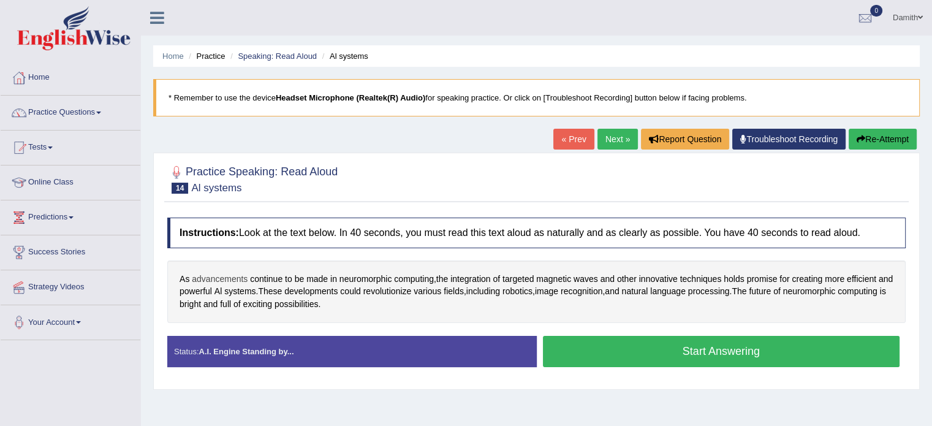
click at [228, 274] on span "advancements" at bounding box center [220, 279] width 56 height 13
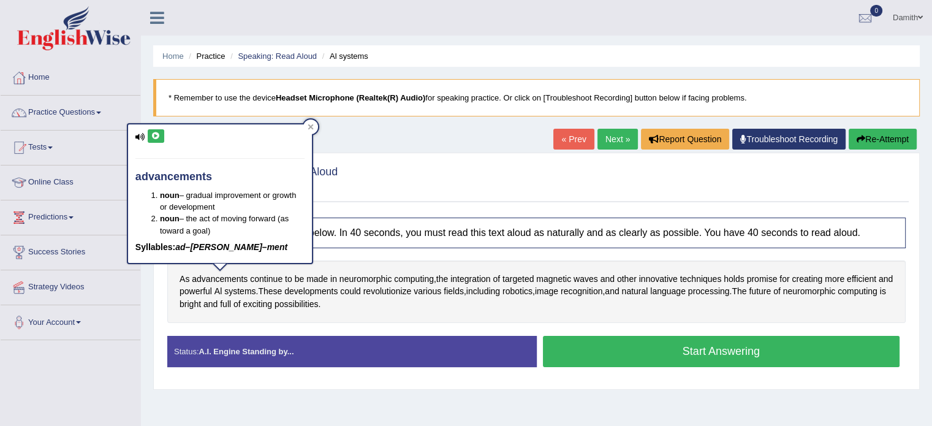
click at [153, 134] on icon at bounding box center [155, 135] width 9 height 7
click at [157, 275] on div "Practice Speaking: Read Aloud 14 Al systems Instructions: Look at the text belo…" at bounding box center [536, 271] width 767 height 237
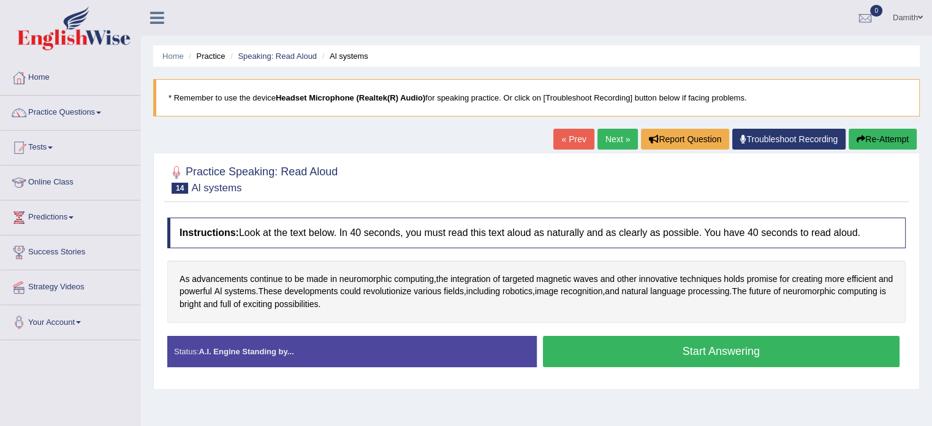
click at [628, 348] on button "Start Answering" at bounding box center [721, 351] width 357 height 31
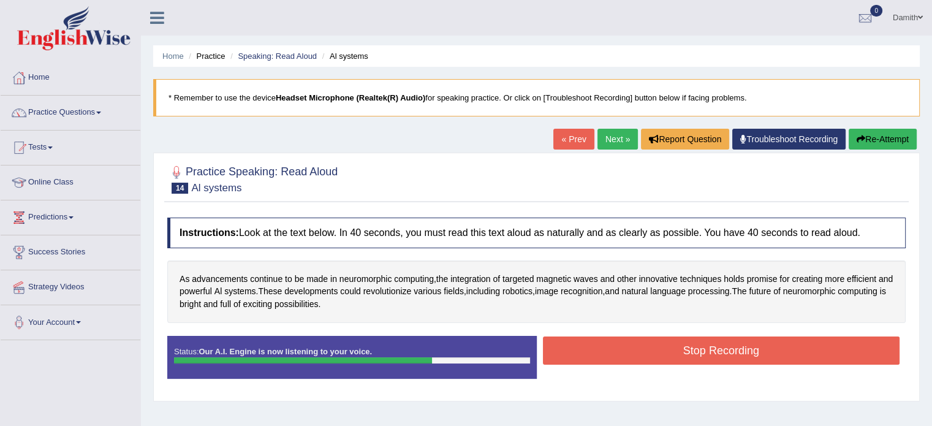
click at [628, 348] on button "Stop Recording" at bounding box center [721, 351] width 357 height 28
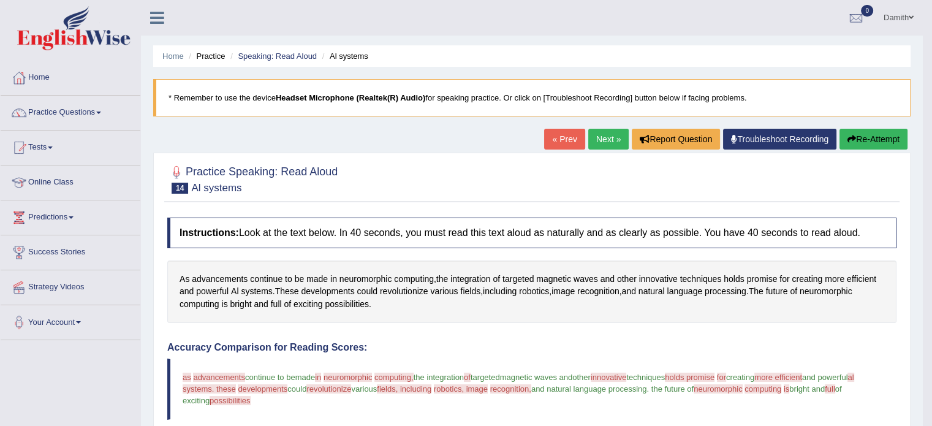
click at [600, 142] on link "Next »" at bounding box center [609, 139] width 40 height 21
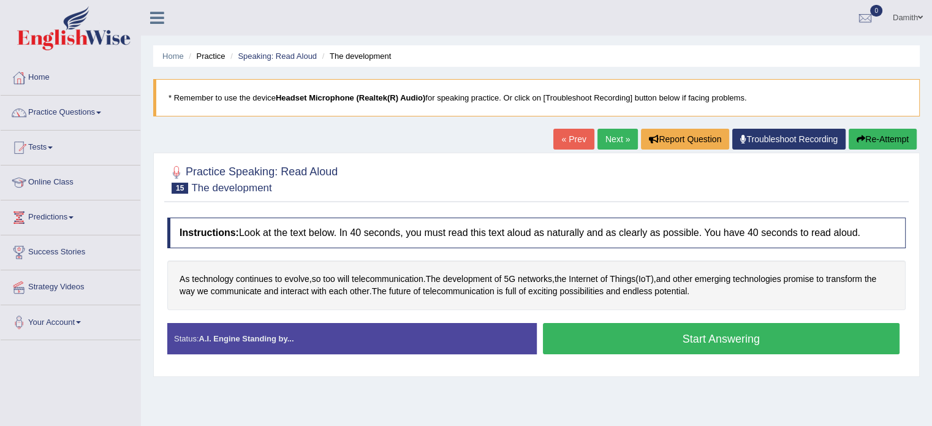
click at [625, 341] on button "Start Answering" at bounding box center [721, 338] width 357 height 31
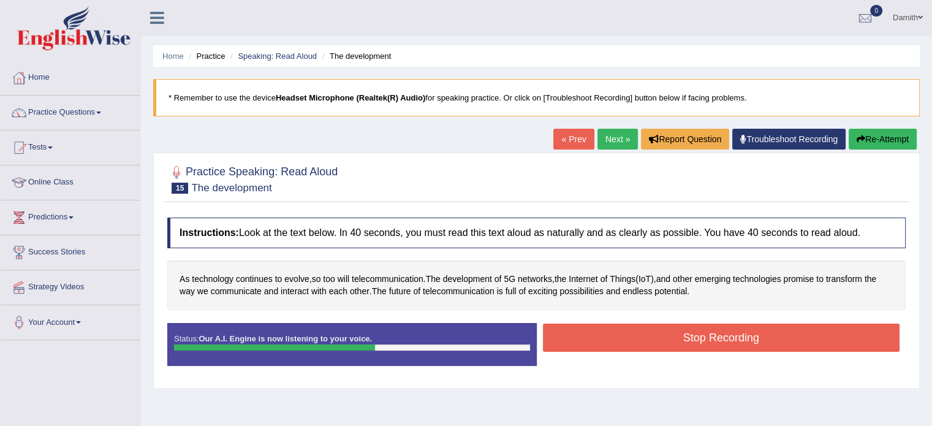
click at [625, 341] on button "Stop Recording" at bounding box center [721, 338] width 357 height 28
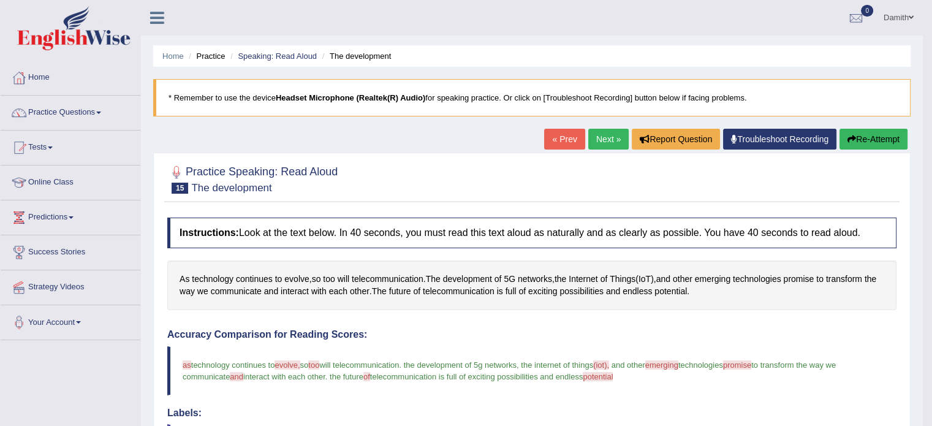
click at [600, 140] on link "Next »" at bounding box center [609, 139] width 40 height 21
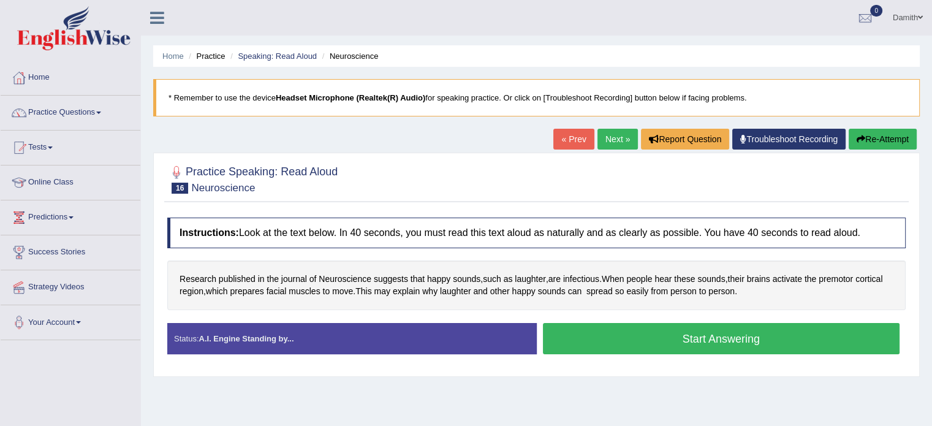
click at [619, 338] on button "Start Answering" at bounding box center [721, 338] width 357 height 31
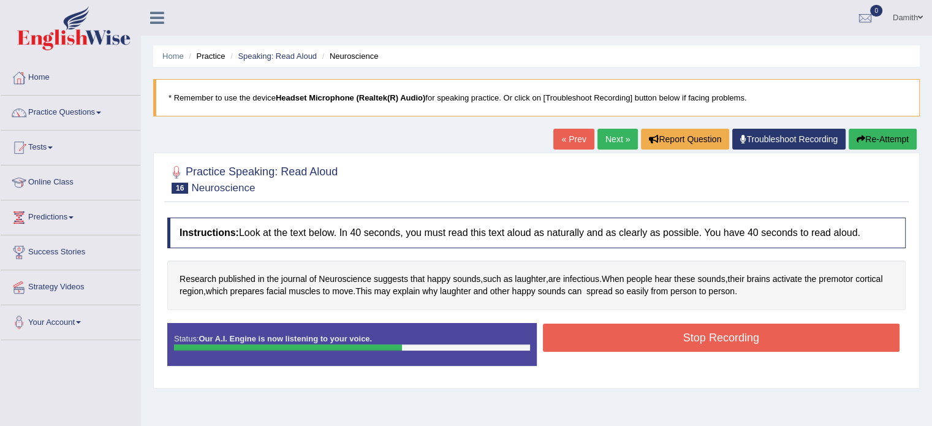
click at [619, 338] on button "Stop Recording" at bounding box center [721, 338] width 357 height 28
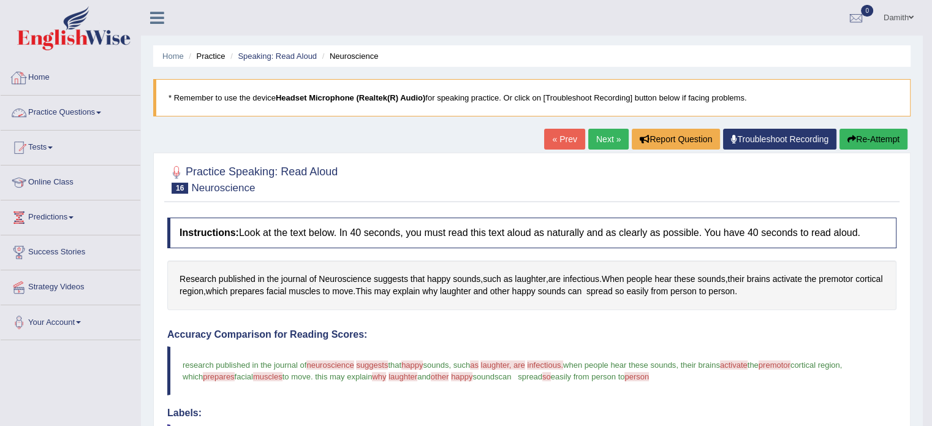
click at [101, 107] on link "Practice Questions" at bounding box center [71, 111] width 140 height 31
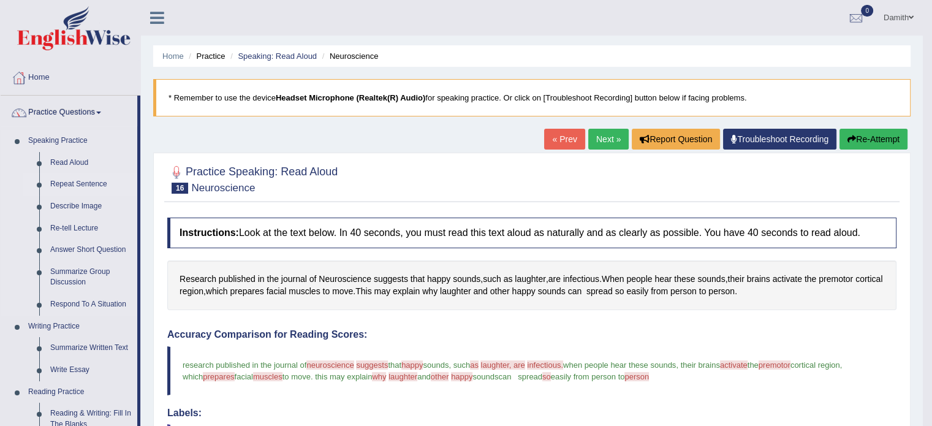
click at [88, 183] on link "Repeat Sentence" at bounding box center [91, 184] width 93 height 22
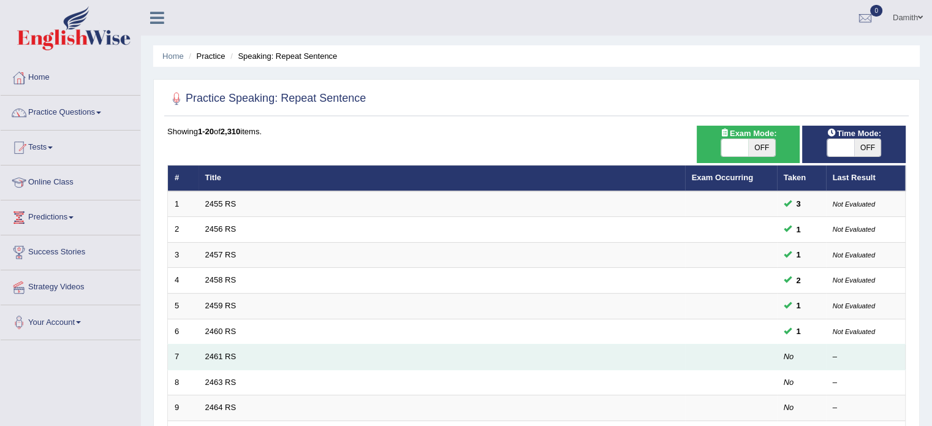
click at [488, 350] on td "2461 RS" at bounding box center [442, 358] width 487 height 26
click at [218, 354] on link "2461 RS" at bounding box center [220, 356] width 31 height 9
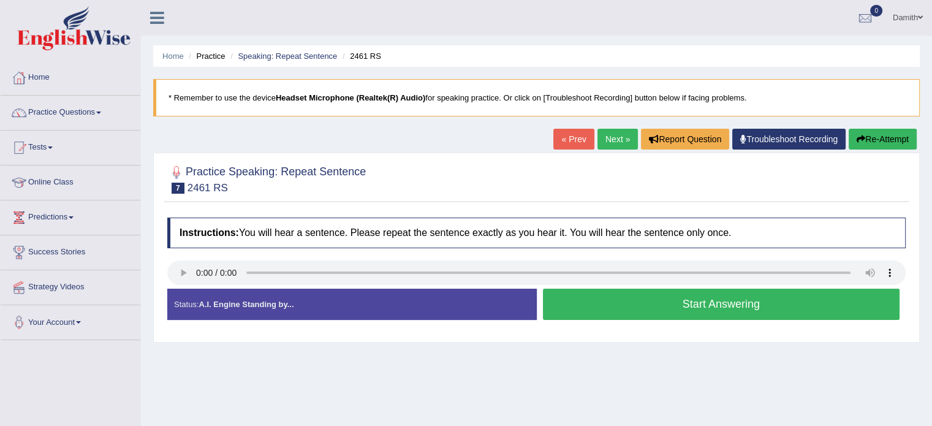
click at [593, 300] on button "Start Answering" at bounding box center [721, 304] width 357 height 31
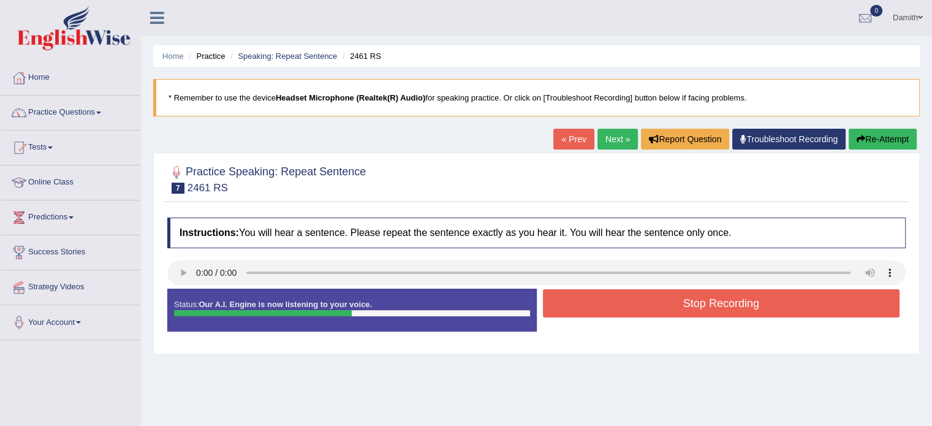
click at [593, 300] on button "Stop Recording" at bounding box center [721, 303] width 357 height 28
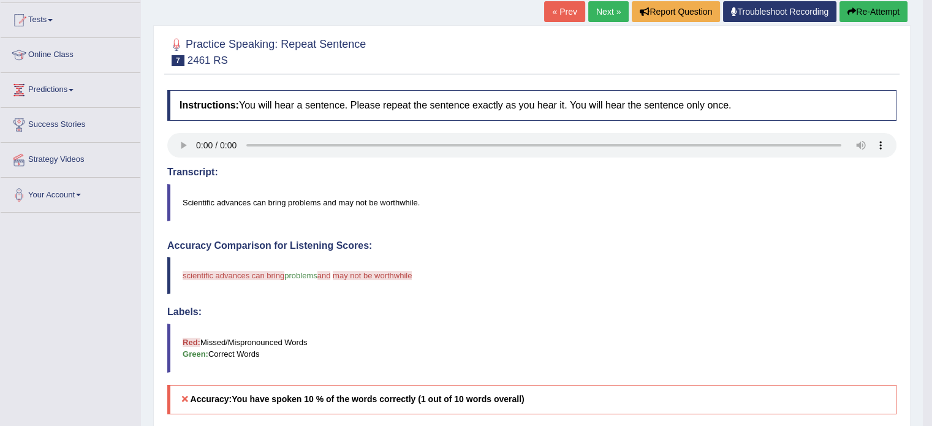
scroll to position [122, 0]
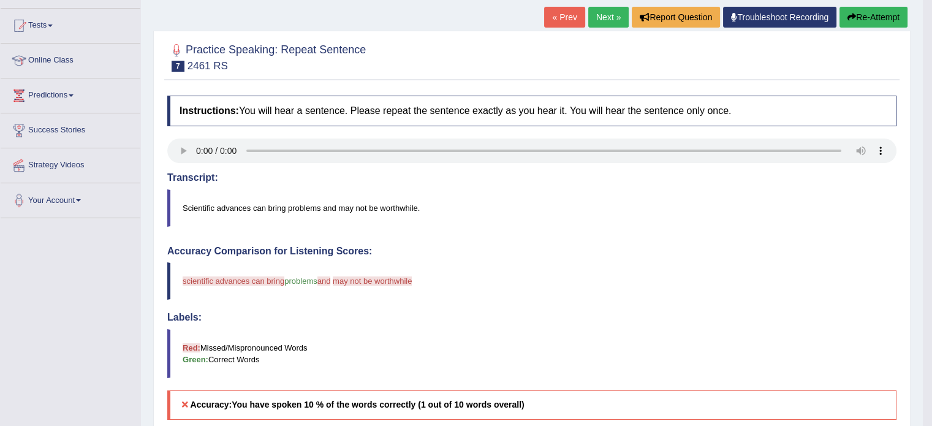
click at [607, 19] on link "Next »" at bounding box center [609, 17] width 40 height 21
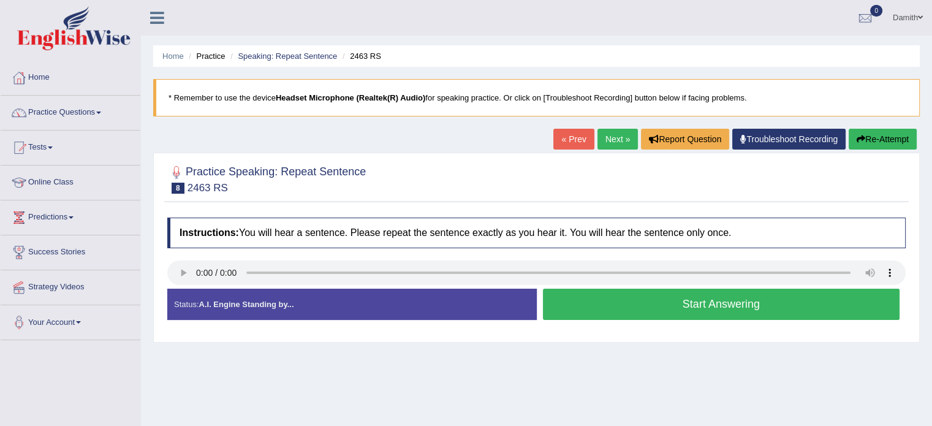
click at [563, 295] on button "Start Answering" at bounding box center [721, 304] width 357 height 31
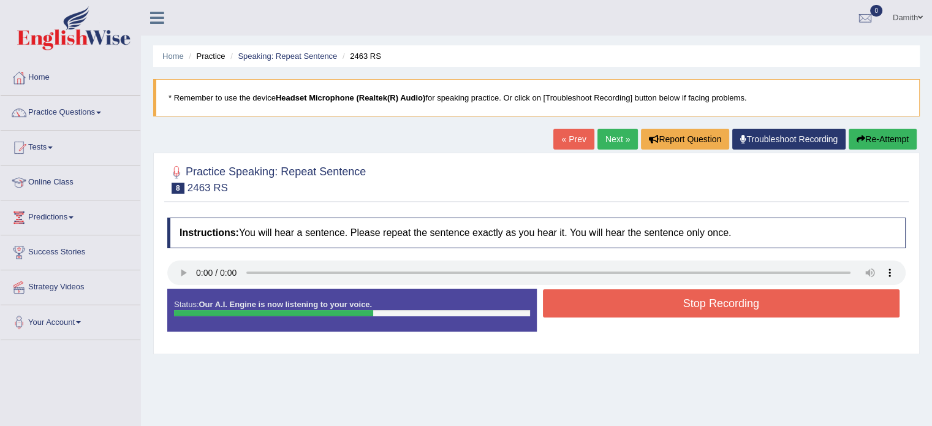
click at [563, 295] on button "Stop Recording" at bounding box center [721, 303] width 357 height 28
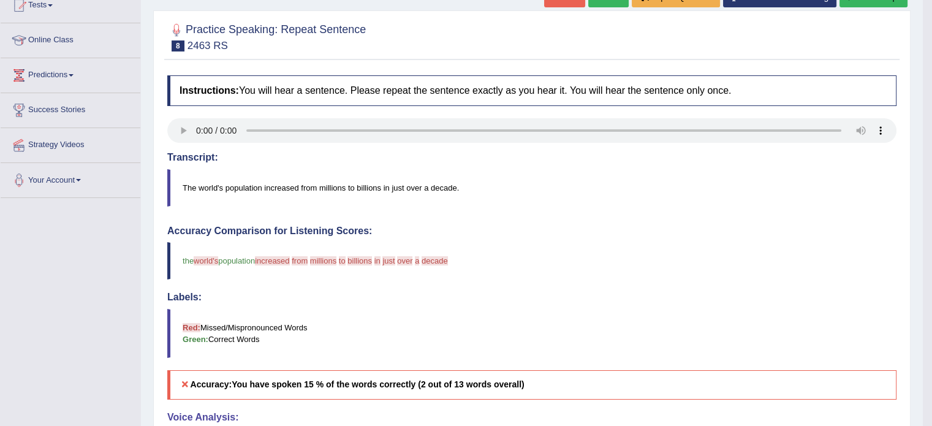
scroll to position [130, 0]
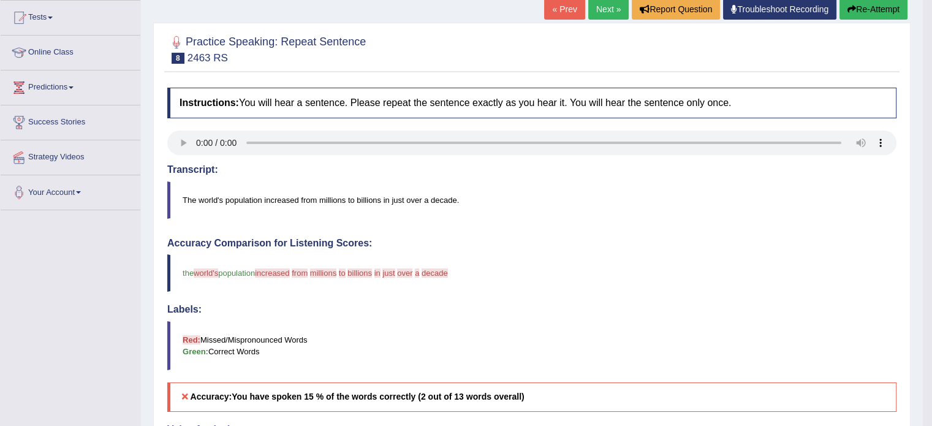
click at [595, 9] on link "Next »" at bounding box center [609, 9] width 40 height 21
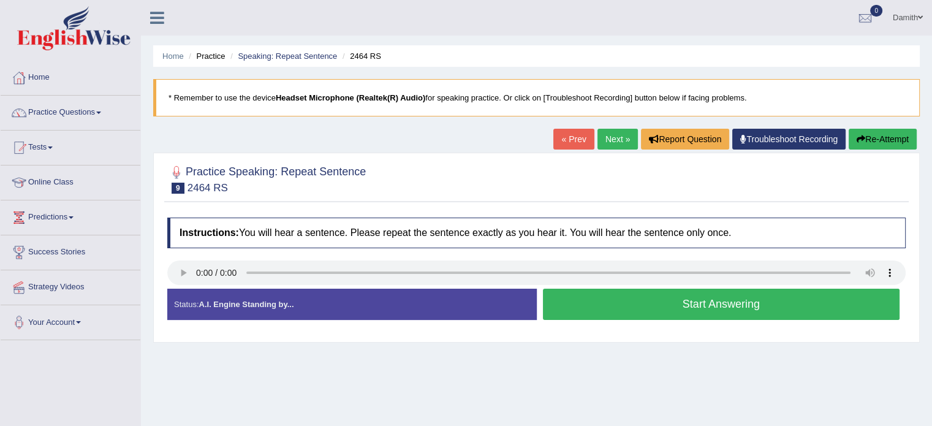
click at [610, 289] on button "Start Answering" at bounding box center [721, 304] width 357 height 31
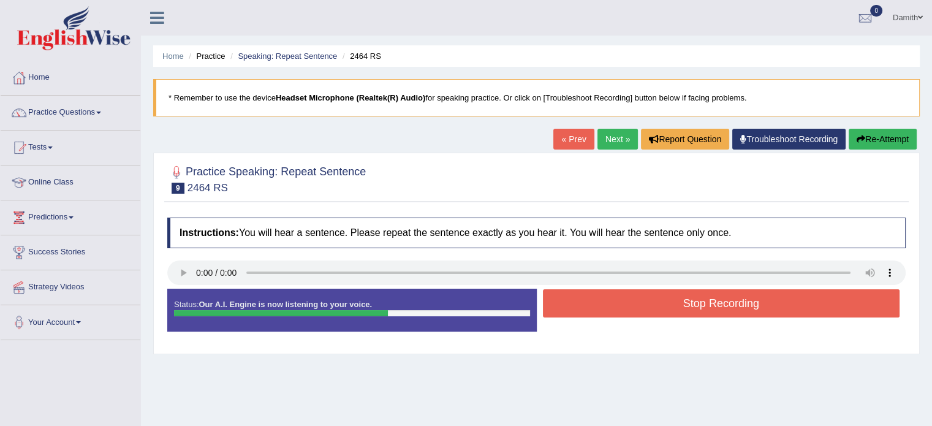
click at [610, 289] on button "Stop Recording" at bounding box center [721, 303] width 357 height 28
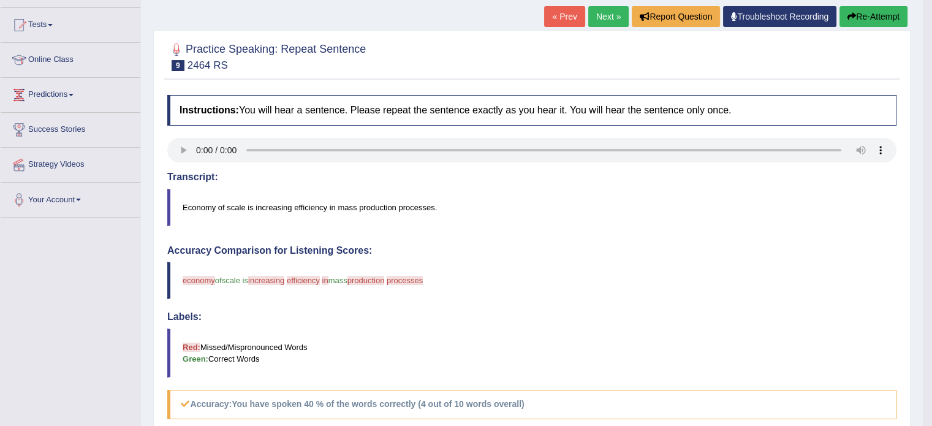
scroll to position [9, 0]
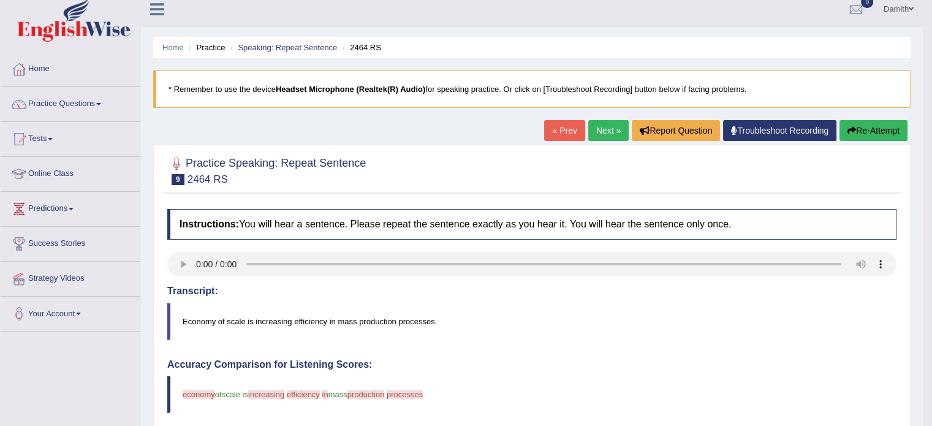
click at [600, 133] on link "Next »" at bounding box center [609, 130] width 40 height 21
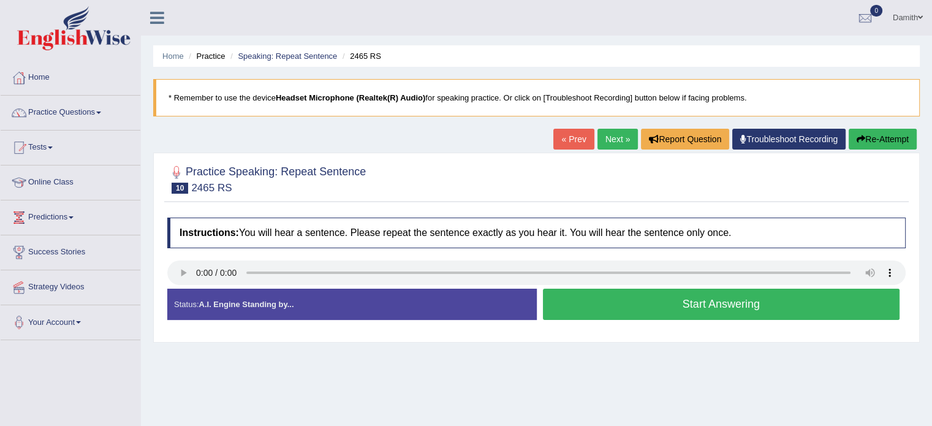
click at [591, 295] on button "Start Answering" at bounding box center [721, 304] width 357 height 31
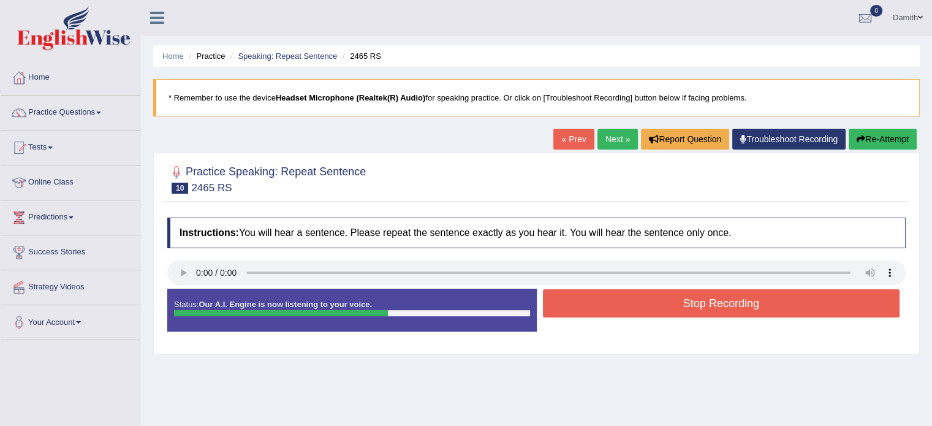
click at [591, 295] on button "Stop Recording" at bounding box center [721, 303] width 357 height 28
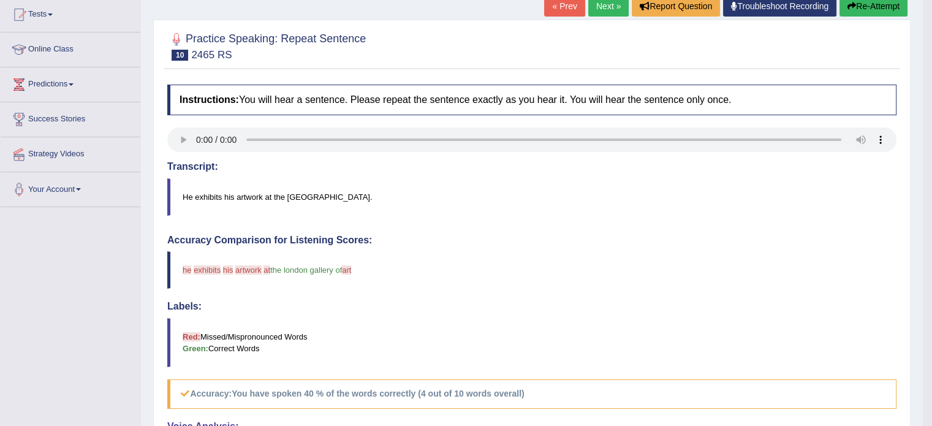
scroll to position [123, 0]
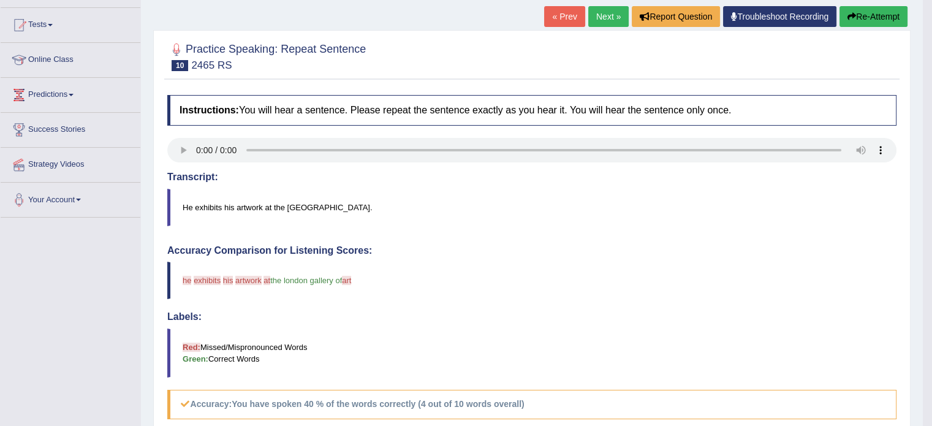
click at [606, 17] on link "Next »" at bounding box center [609, 16] width 40 height 21
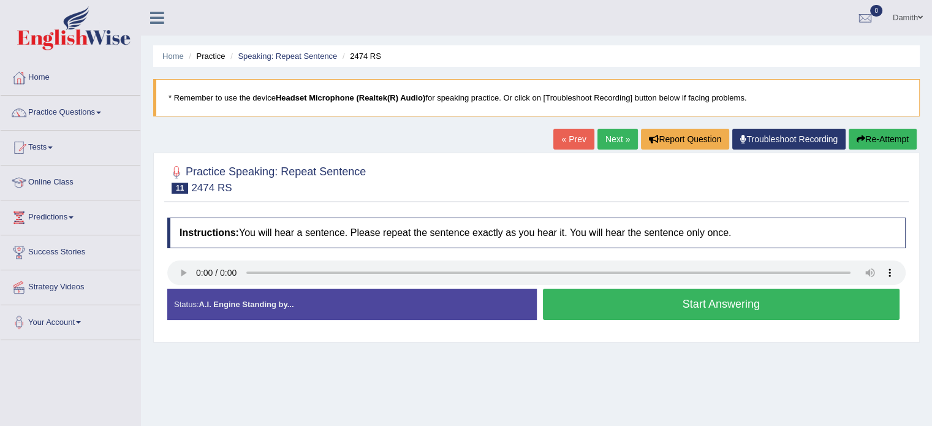
click at [600, 302] on button "Start Answering" at bounding box center [721, 304] width 357 height 31
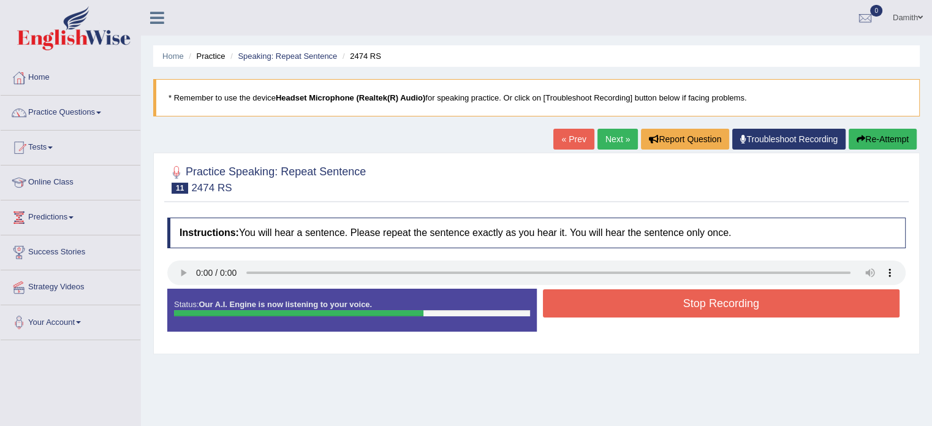
click at [600, 302] on button "Stop Recording" at bounding box center [721, 303] width 357 height 28
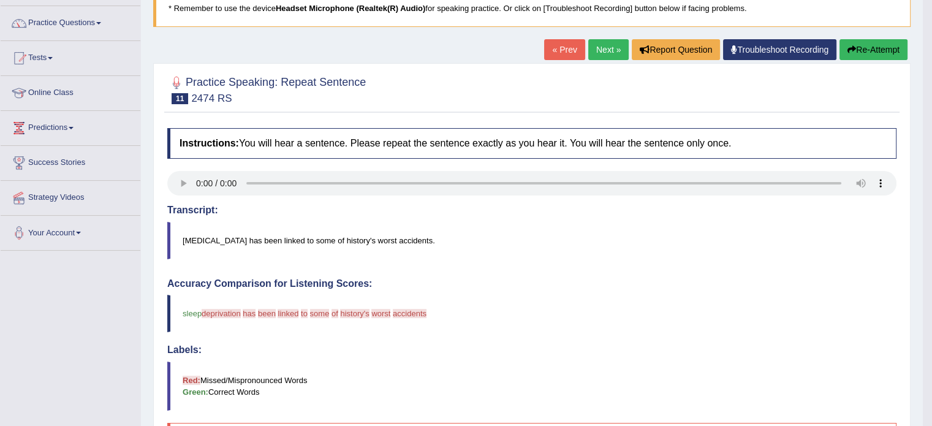
scroll to position [66, 0]
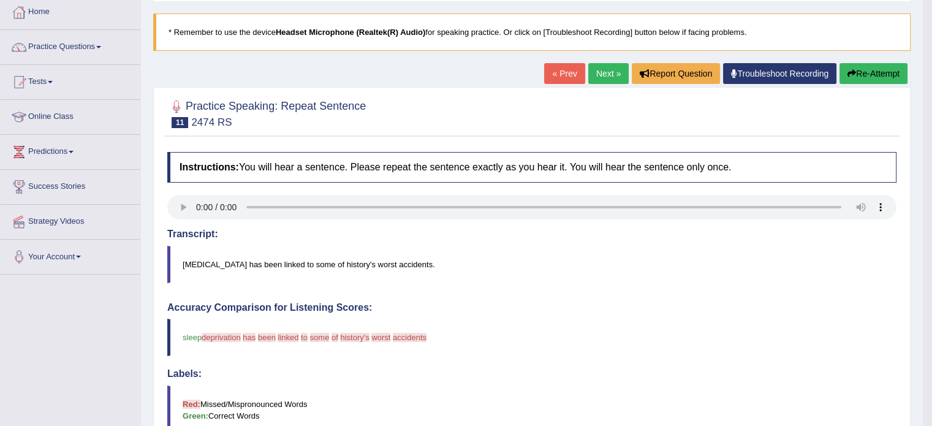
click at [602, 69] on link "Next »" at bounding box center [609, 73] width 40 height 21
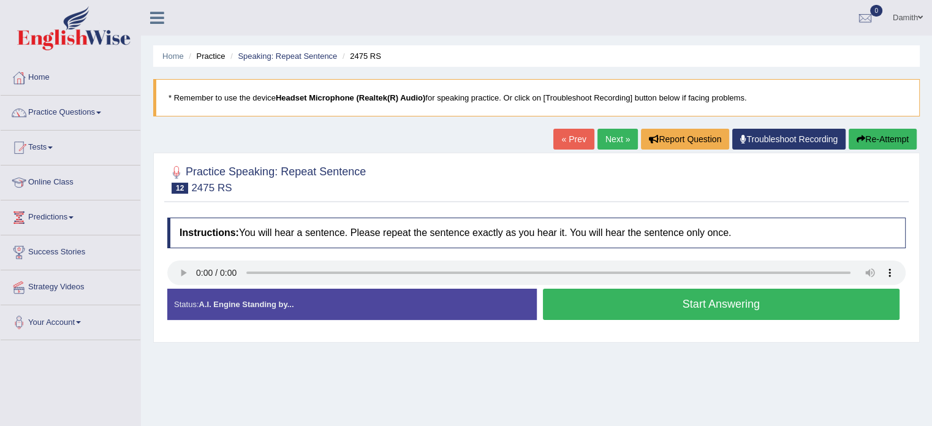
click at [608, 310] on button "Start Answering" at bounding box center [721, 304] width 357 height 31
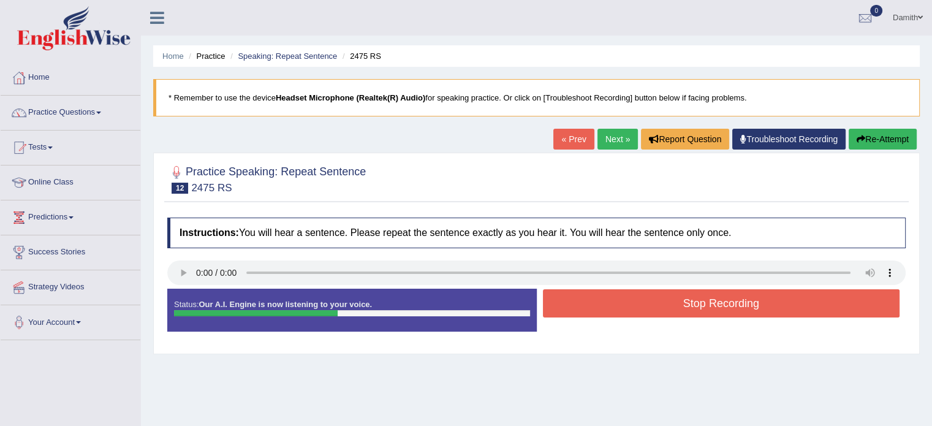
click at [608, 310] on button "Stop Recording" at bounding box center [721, 303] width 357 height 28
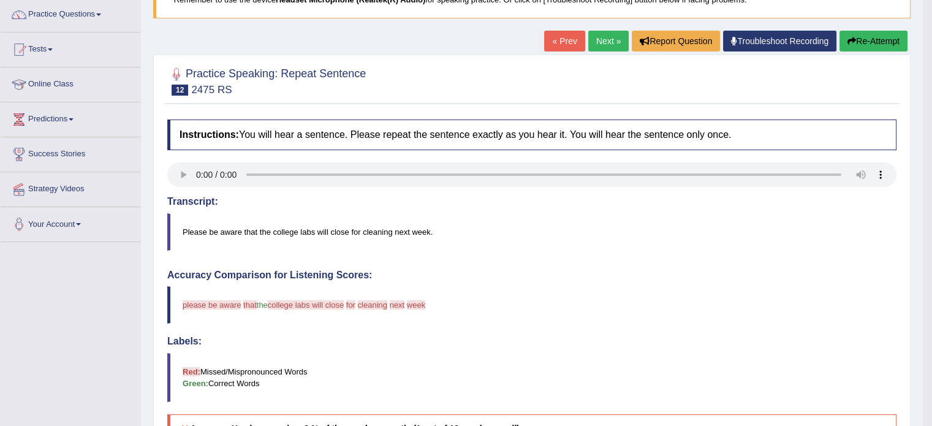
scroll to position [40, 0]
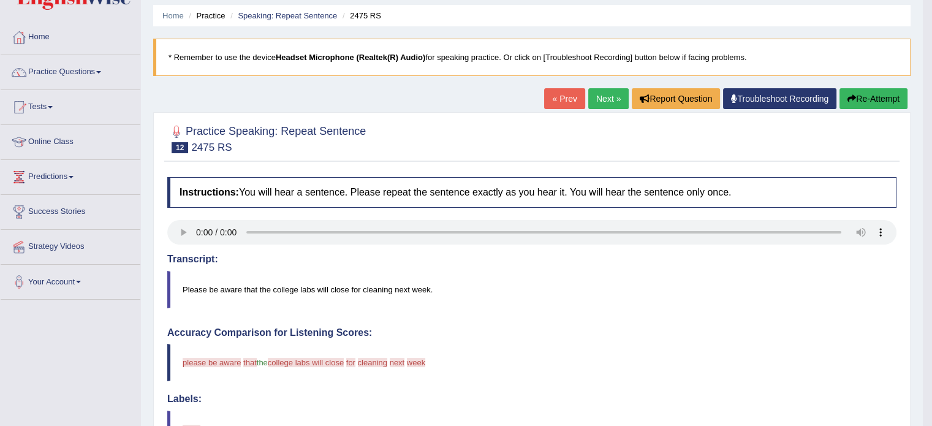
click at [882, 89] on button "Re-Attempt" at bounding box center [874, 98] width 68 height 21
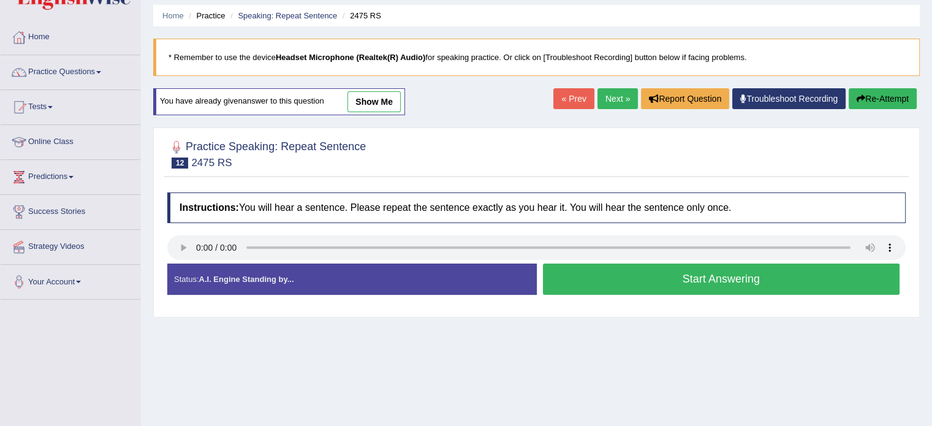
click at [611, 281] on button "Start Answering" at bounding box center [721, 279] width 357 height 31
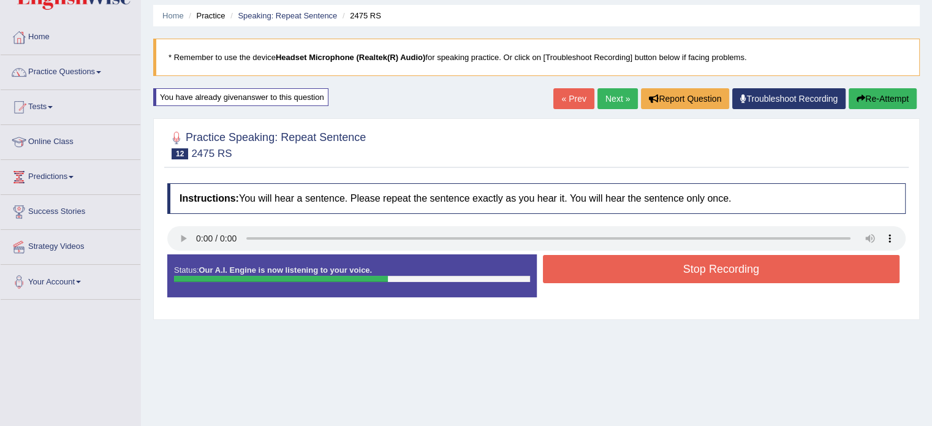
click at [611, 281] on button "Stop Recording" at bounding box center [721, 269] width 357 height 28
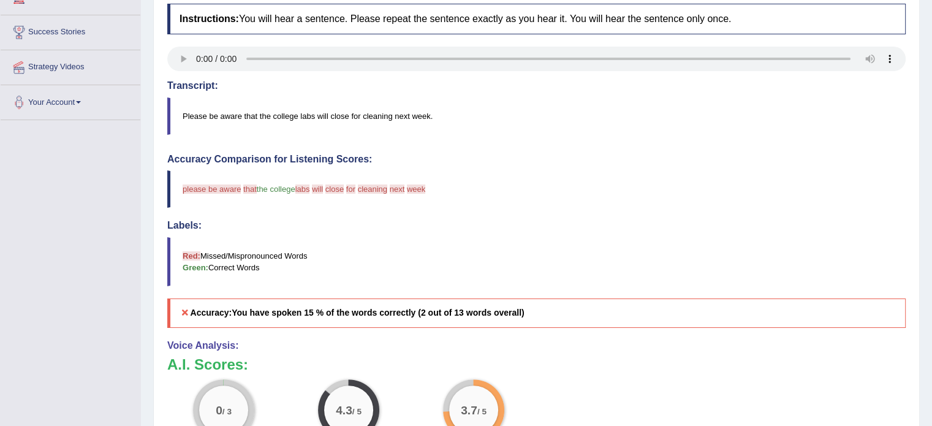
scroll to position [277, 0]
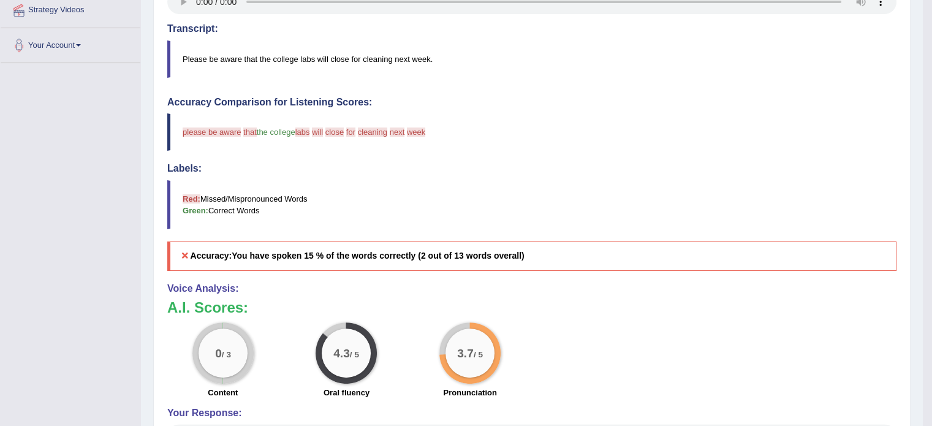
scroll to position [0, 0]
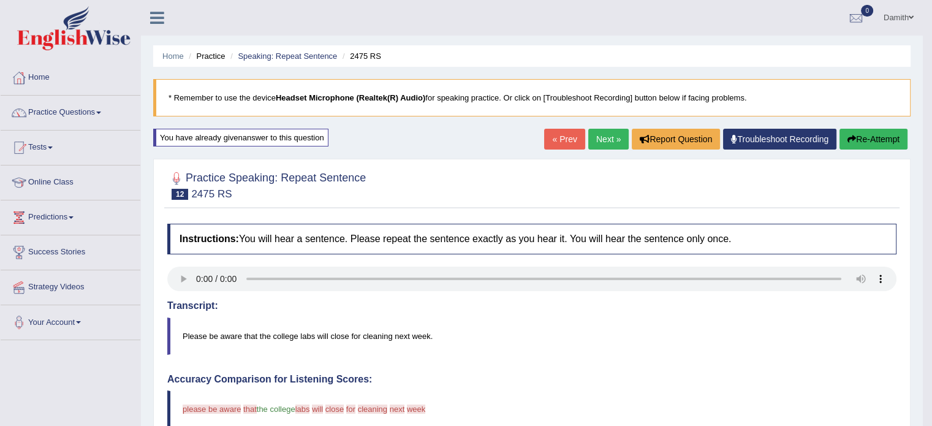
click at [617, 136] on link "Next »" at bounding box center [609, 139] width 40 height 21
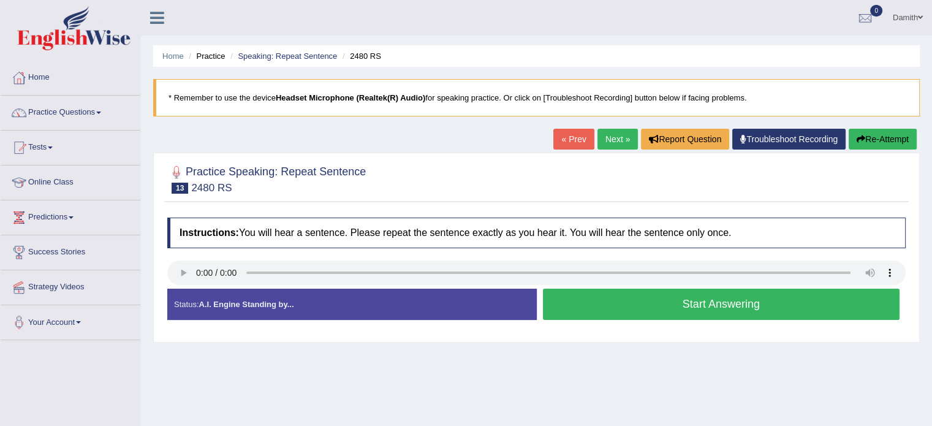
click at [620, 306] on button "Start Answering" at bounding box center [721, 304] width 357 height 31
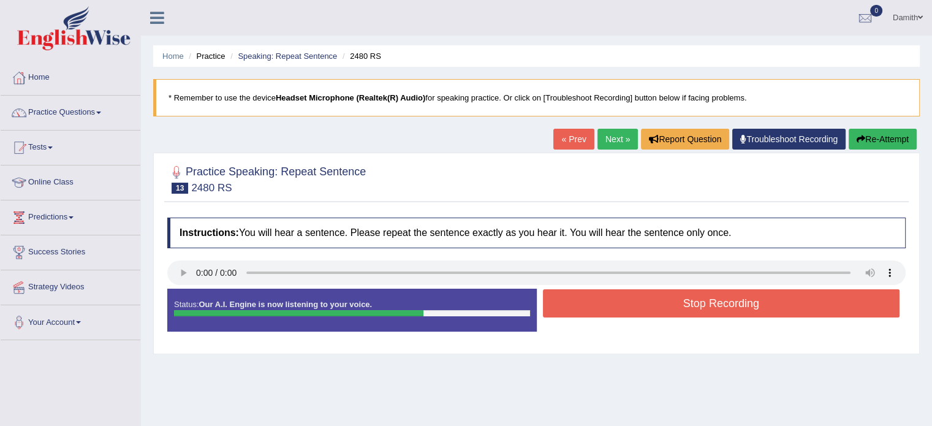
click at [620, 306] on button "Stop Recording" at bounding box center [721, 303] width 357 height 28
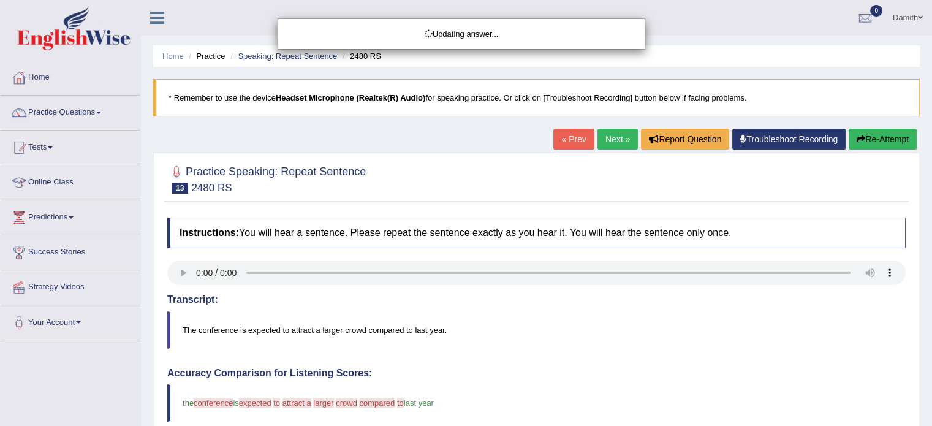
click at [932, 421] on html "Toggle navigation Home Practice Questions Speaking Practice Read Aloud Repeat S…" at bounding box center [466, 213] width 932 height 426
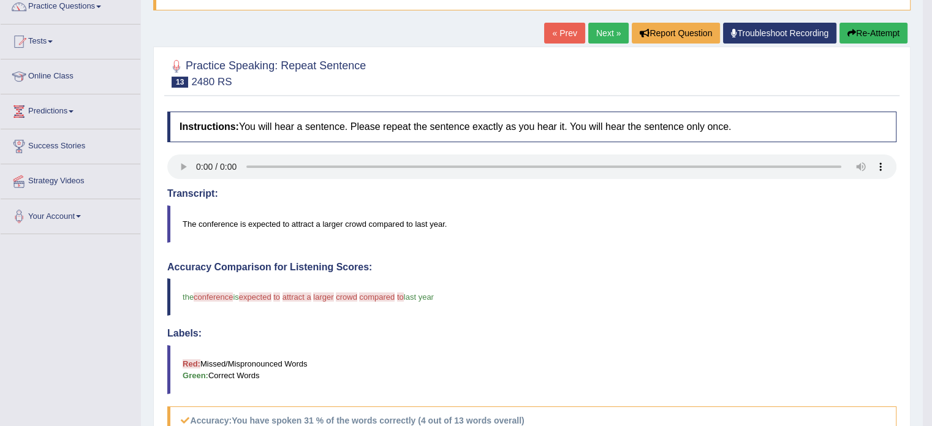
scroll to position [82, 0]
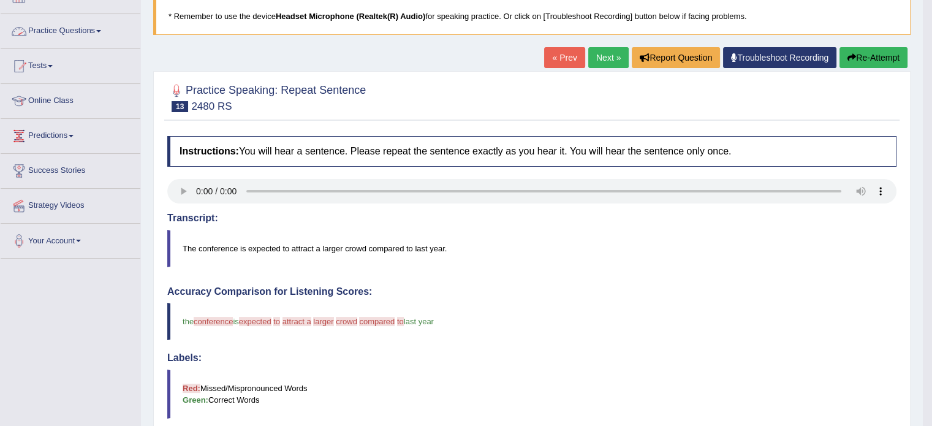
click at [83, 28] on link "Practice Questions" at bounding box center [71, 29] width 140 height 31
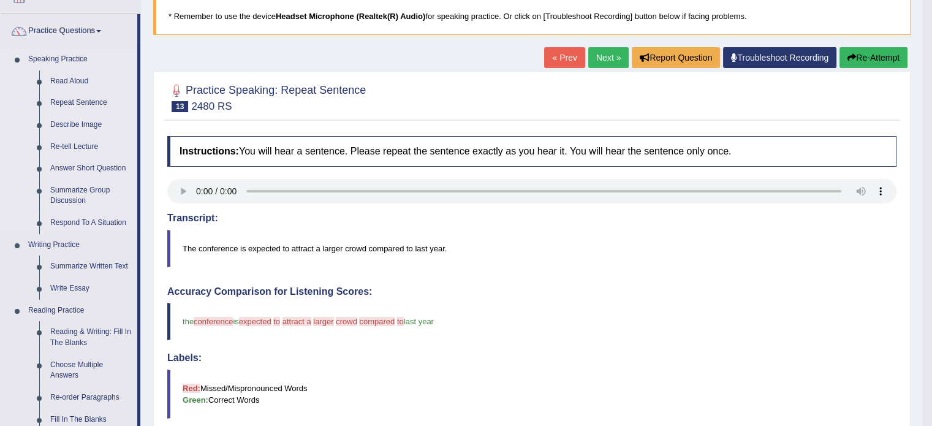
click at [73, 124] on link "Describe Image" at bounding box center [91, 125] width 93 height 22
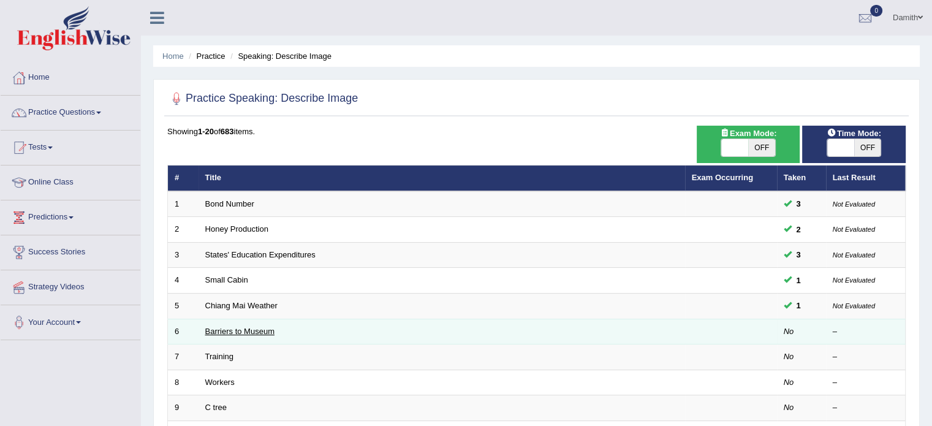
click at [264, 328] on link "Barriers to Museum" at bounding box center [239, 331] width 69 height 9
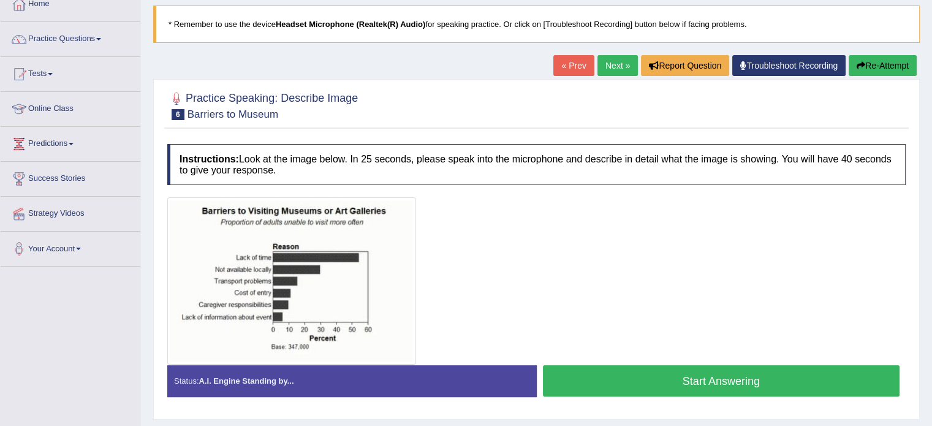
scroll to position [98, 0]
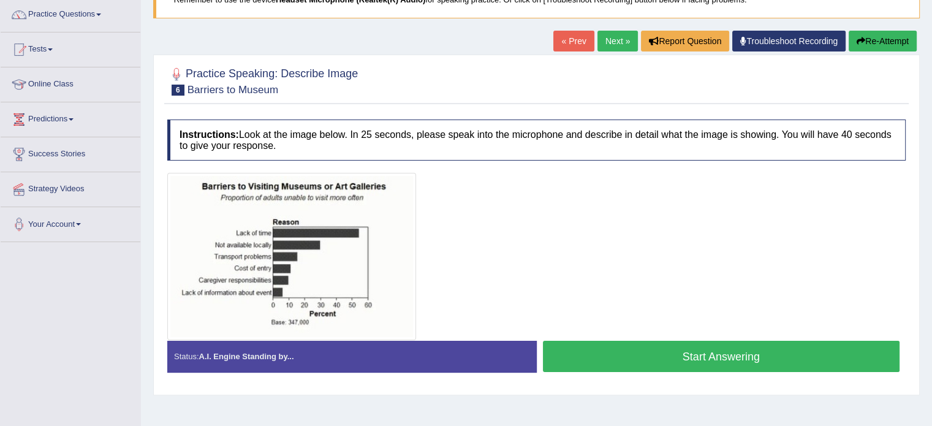
drag, startPoint x: 650, startPoint y: 276, endPoint x: 645, endPoint y: 269, distance: 8.8
click at [645, 269] on div at bounding box center [536, 256] width 739 height 167
click at [631, 348] on button "Start Answering" at bounding box center [721, 356] width 357 height 31
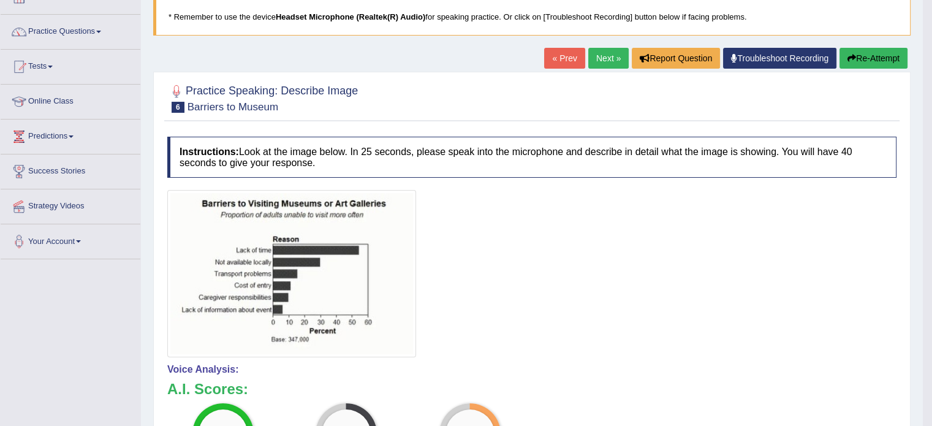
scroll to position [16, 0]
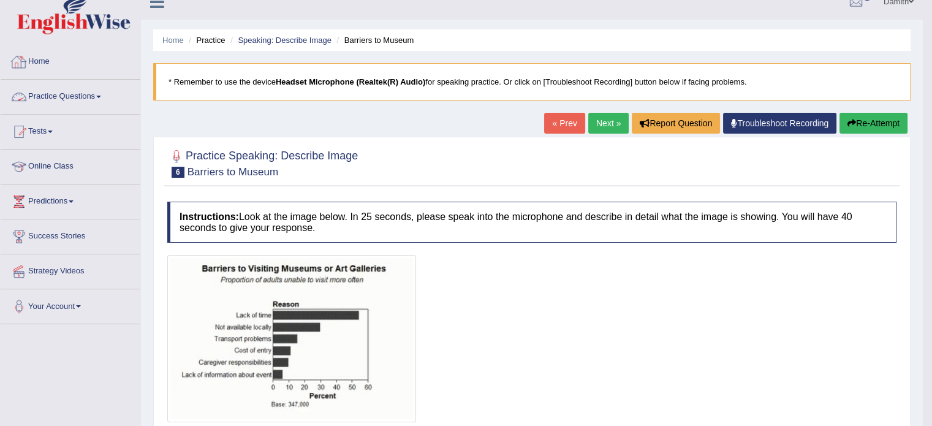
click at [110, 93] on link "Practice Questions" at bounding box center [71, 95] width 140 height 31
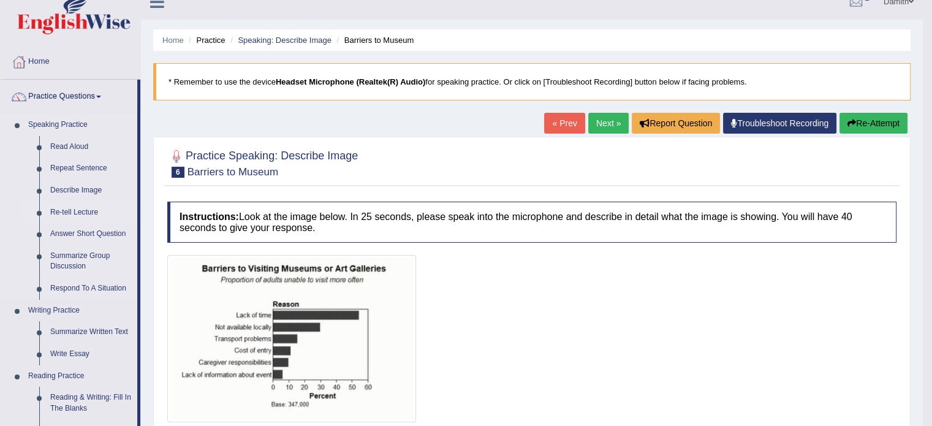
click at [93, 213] on link "Re-tell Lecture" at bounding box center [91, 213] width 93 height 22
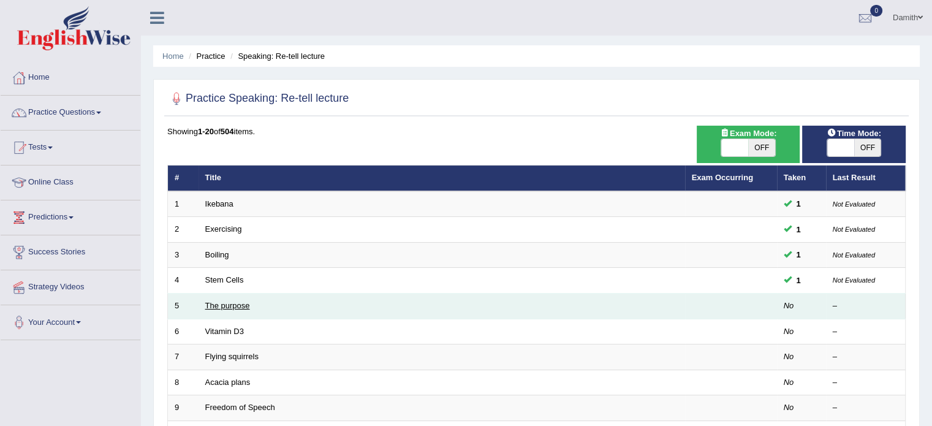
click at [232, 301] on link "The purpose" at bounding box center [227, 305] width 45 height 9
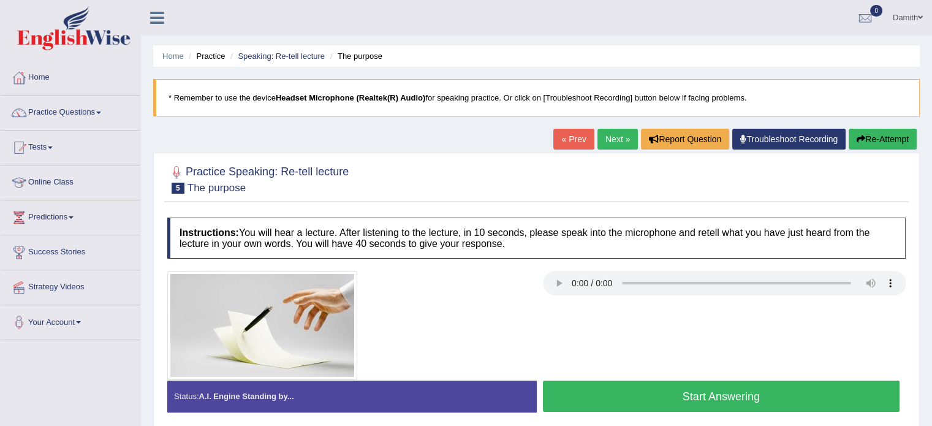
click at [625, 399] on button "Start Answering" at bounding box center [721, 396] width 357 height 31
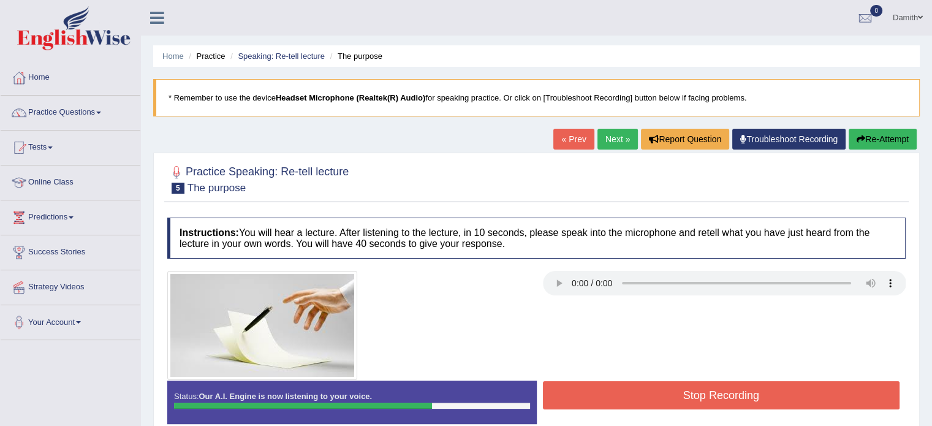
click at [625, 399] on button "Stop Recording" at bounding box center [721, 395] width 357 height 28
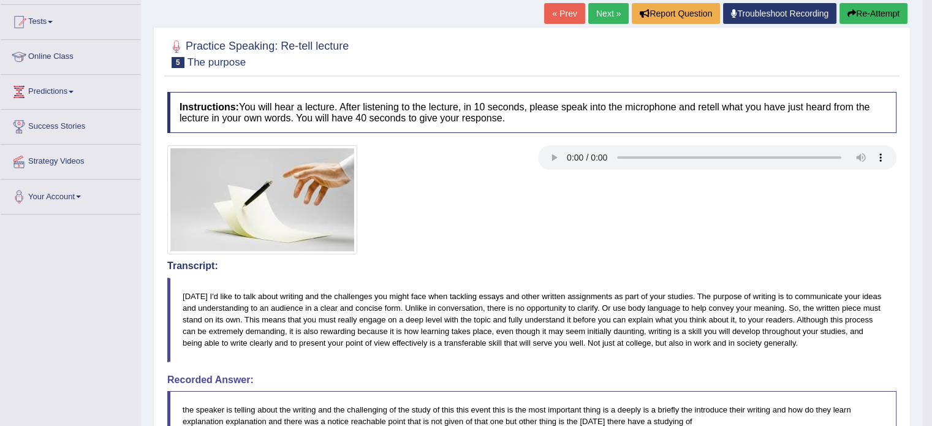
scroll to position [114, 0]
